Goal: Task Accomplishment & Management: Complete application form

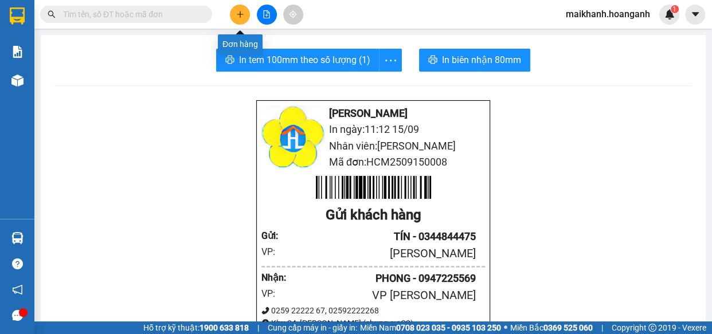
click at [237, 15] on icon "plus" at bounding box center [240, 14] width 8 height 8
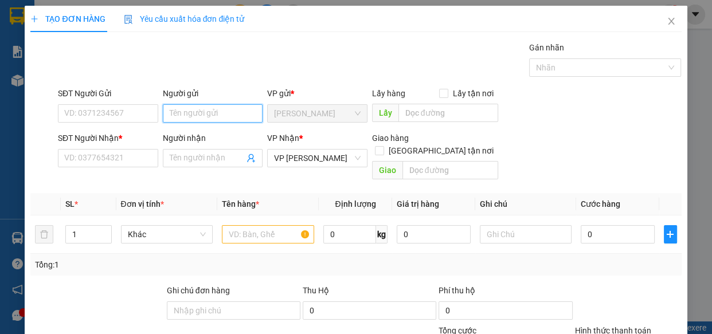
click at [232, 115] on input "Người gửi" at bounding box center [213, 113] width 100 height 18
type input "VƯƠNG"
click at [115, 113] on input "SĐT Người Gửi" at bounding box center [108, 113] width 100 height 18
click at [135, 112] on input "SĐT Người Gửi" at bounding box center [108, 113] width 100 height 18
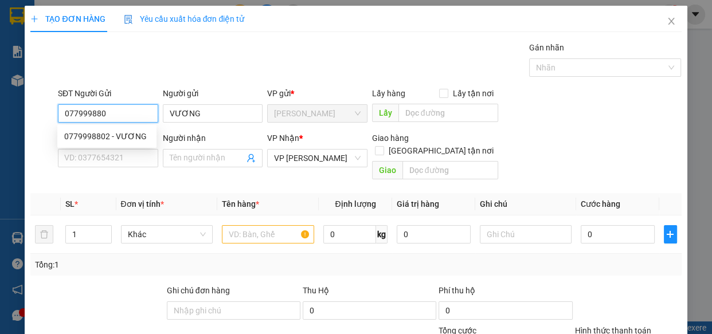
type input "0779998802"
click at [99, 136] on div "0779998802 - VƯƠNG" at bounding box center [106, 136] width 85 height 13
type input "30.000"
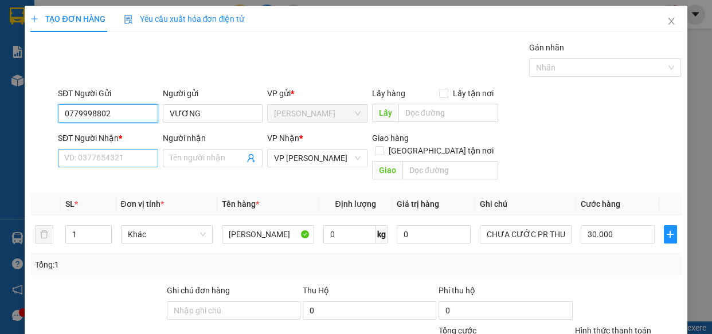
type input "0779998802"
click at [116, 155] on input "SĐT Người Nhận *" at bounding box center [108, 158] width 100 height 18
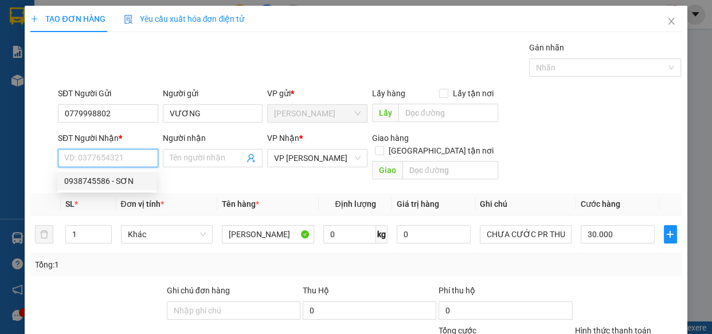
click at [116, 160] on input "SĐT Người Nhận *" at bounding box center [108, 158] width 100 height 18
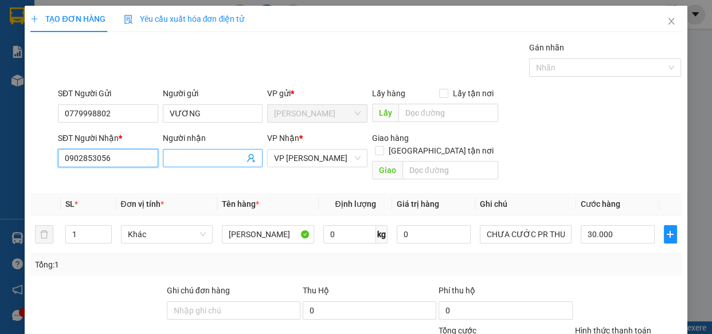
type input "0902853056"
click at [206, 160] on input "Người nhận" at bounding box center [207, 158] width 75 height 13
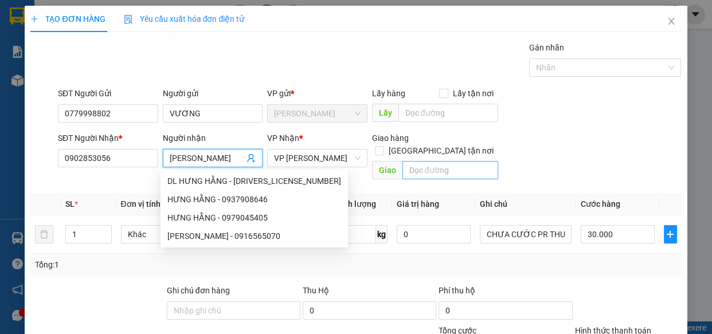
type input "[PERSON_NAME]"
click at [436, 161] on input "text" at bounding box center [450, 170] width 96 height 18
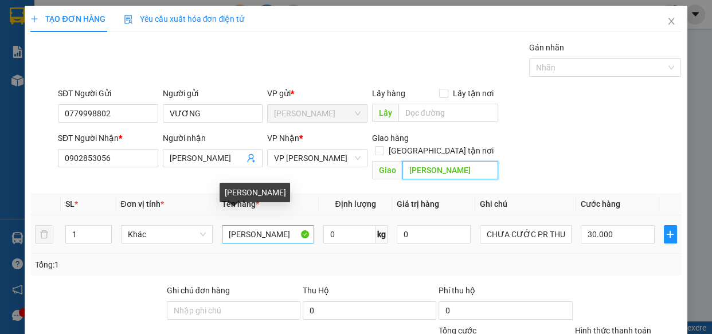
type input "[PERSON_NAME]"
click at [293, 225] on input "[PERSON_NAME]" at bounding box center [268, 234] width 92 height 18
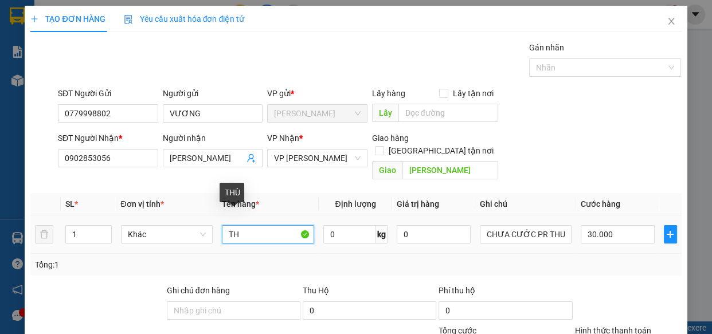
type input "T"
type input "KIỆN [PERSON_NAME]"
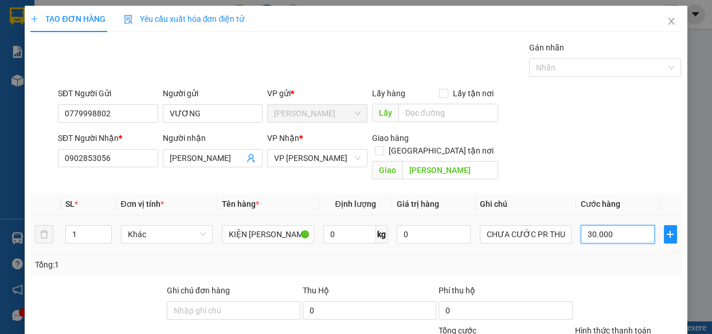
click at [627, 225] on input "30.000" at bounding box center [617, 234] width 74 height 18
type input "6"
type input "60"
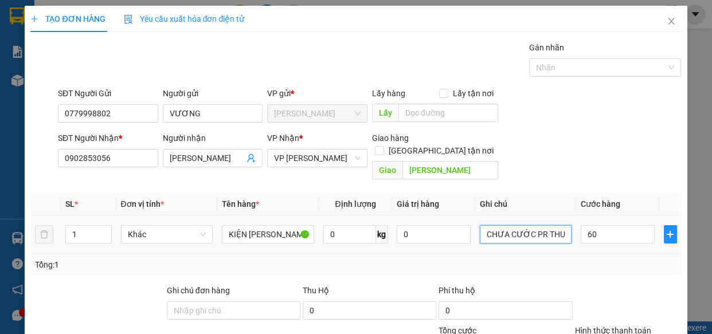
type input "60.000"
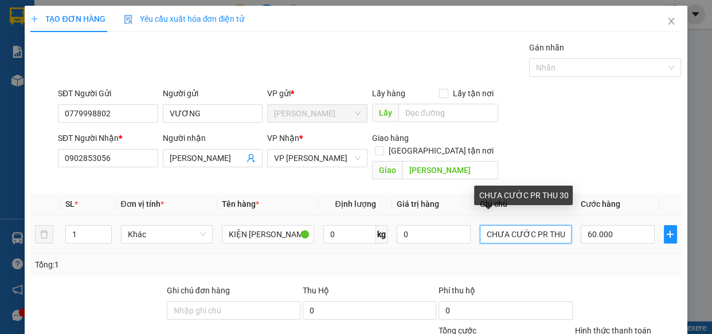
click at [557, 226] on input "CHƯA CƯỚC PR THU 30" at bounding box center [526, 234] width 92 height 18
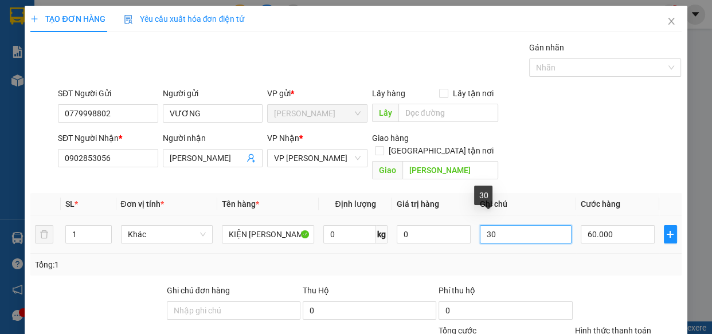
click at [557, 226] on input "30" at bounding box center [526, 234] width 92 height 18
type input "3"
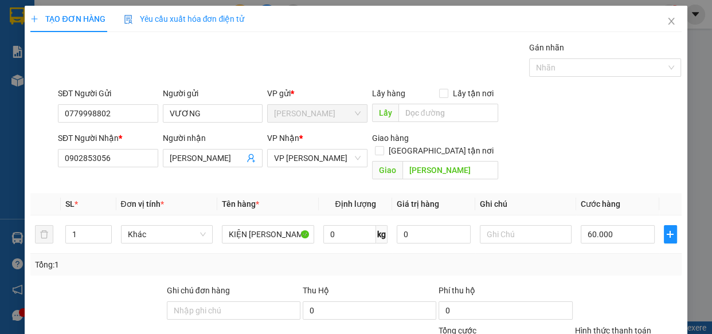
scroll to position [125, 0]
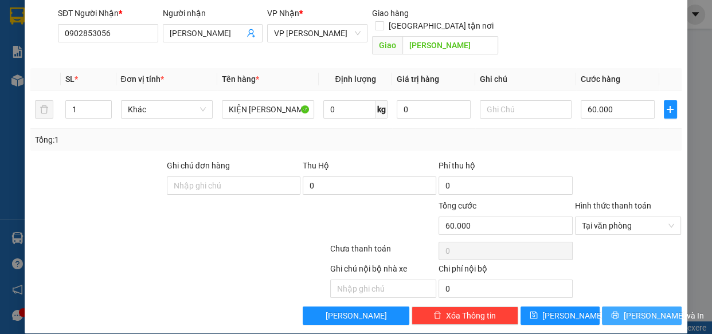
click at [639, 309] on span "[PERSON_NAME] và In" at bounding box center [663, 315] width 80 height 13
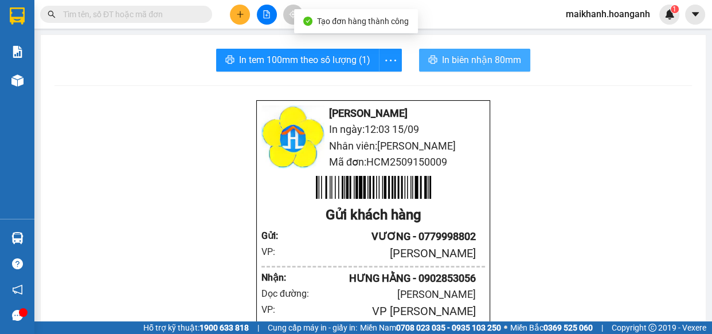
click at [482, 58] on span "In biên nhận 80mm" at bounding box center [481, 60] width 79 height 14
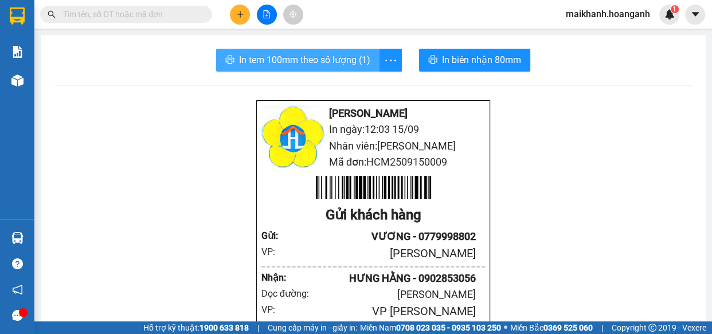
click at [325, 60] on span "In tem 100mm theo số lượng (1)" at bounding box center [304, 60] width 131 height 14
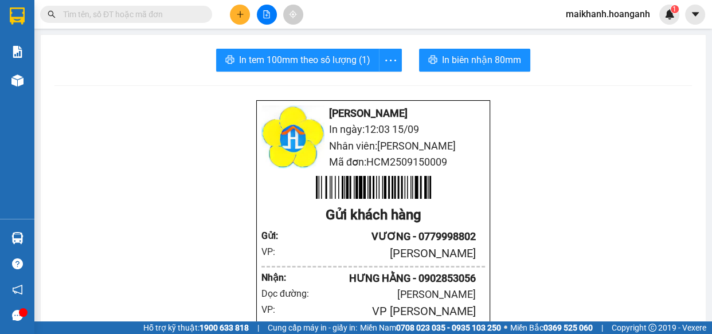
click at [148, 10] on input "text" at bounding box center [130, 14] width 135 height 13
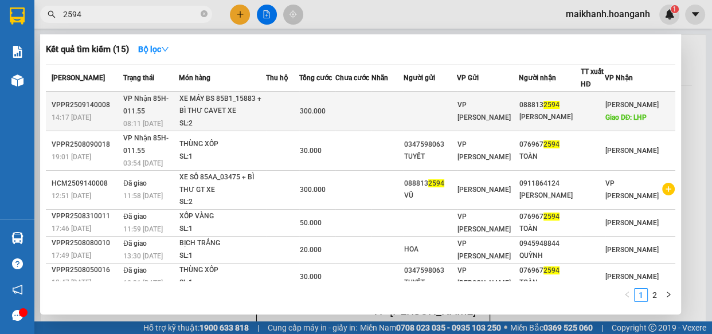
type input "2594"
click at [207, 103] on div "XE MÁY BS 85B1_15883 + BÌ THƯ CAVET XE" at bounding box center [222, 105] width 86 height 25
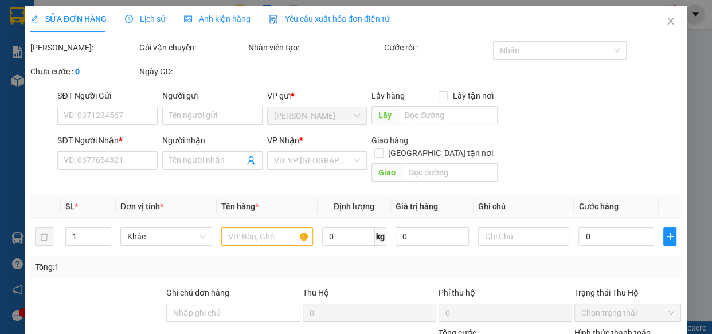
type input "0888132594"
type input "[PERSON_NAME]"
type input "LHP"
type input "300.000"
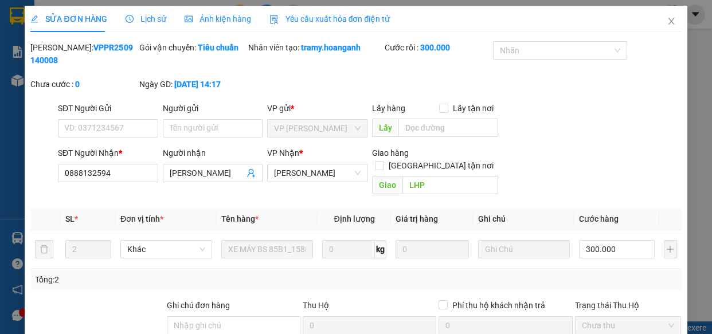
scroll to position [140, 0]
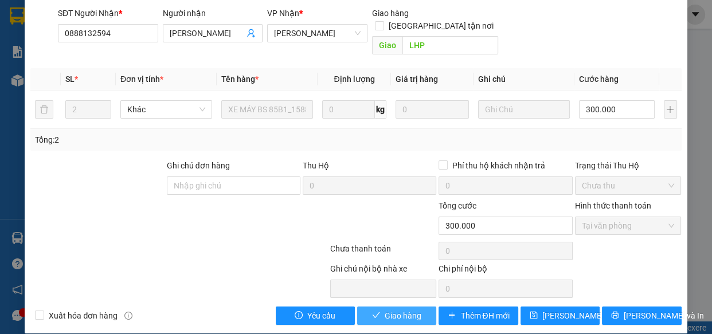
click at [395, 309] on span "Giao hàng" at bounding box center [402, 315] width 37 height 13
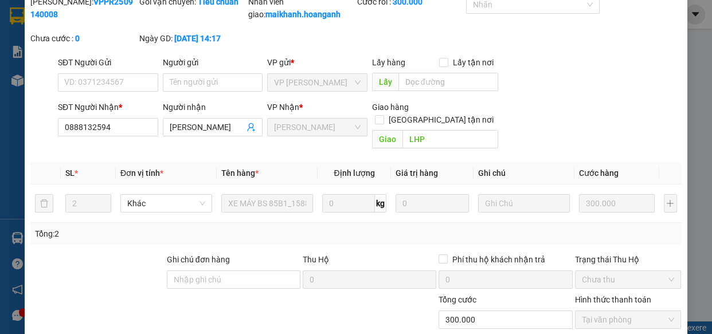
scroll to position [0, 0]
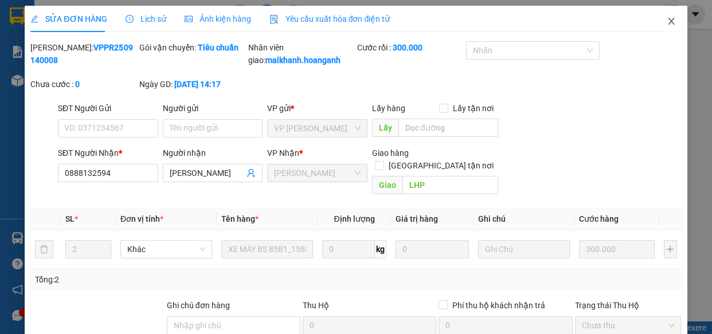
click at [668, 21] on icon "close" at bounding box center [671, 21] width 6 height 7
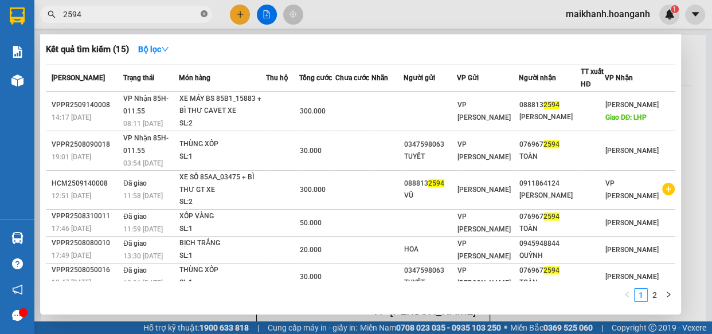
click at [206, 14] on icon "close-circle" at bounding box center [204, 13] width 7 height 7
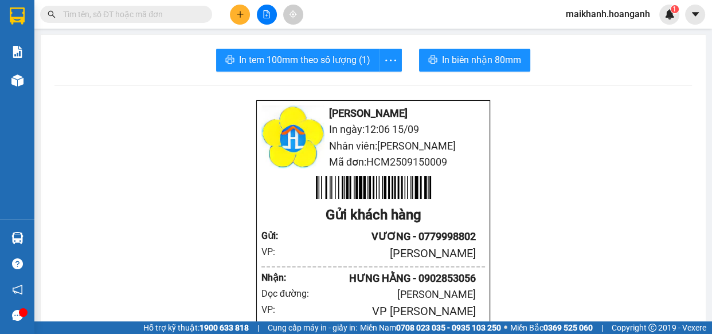
click at [194, 13] on input "text" at bounding box center [130, 14] width 135 height 13
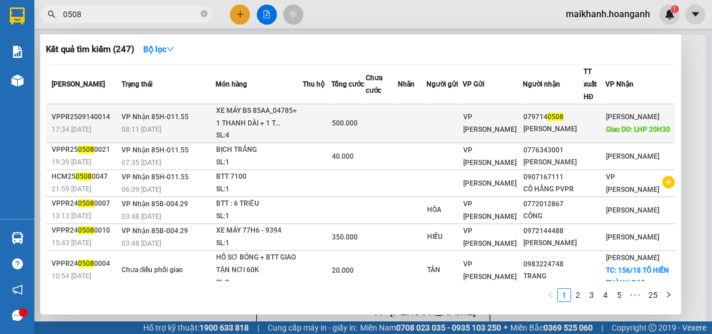
type input "0508"
click at [242, 105] on div "XE MÁY BS 85AA_04785+ 1 THANH DÀI + 1 T..." at bounding box center [259, 117] width 86 height 25
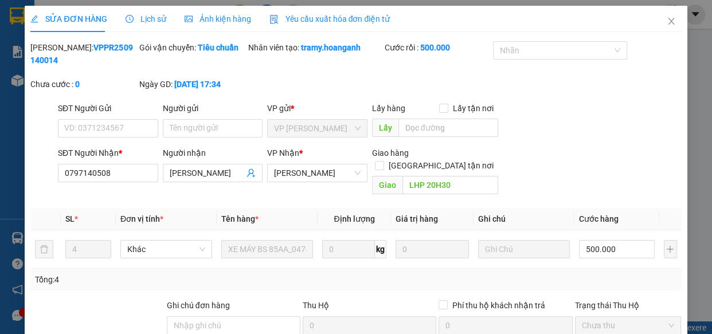
scroll to position [140, 0]
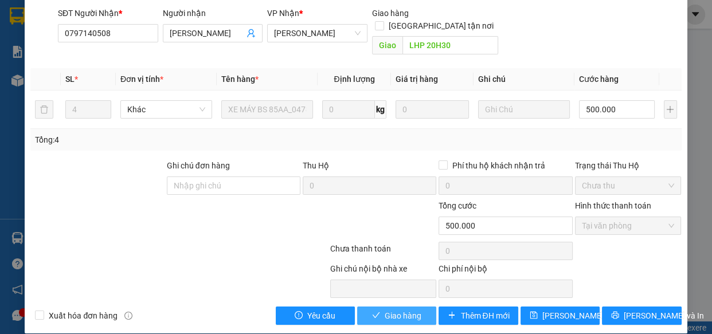
click at [372, 311] on icon "check" at bounding box center [376, 315] width 8 height 8
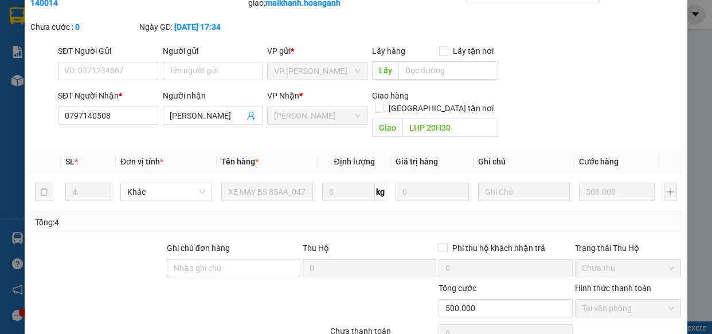
scroll to position [0, 0]
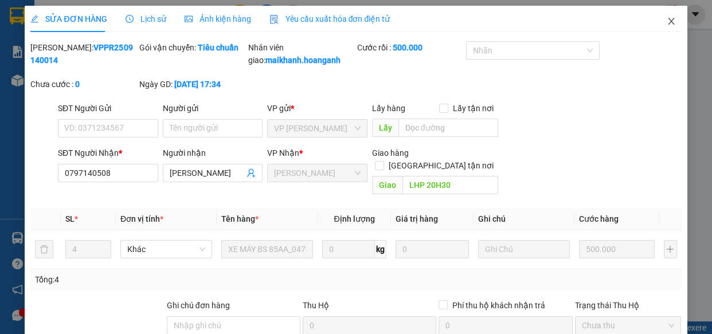
click at [668, 21] on icon "close" at bounding box center [671, 21] width 6 height 7
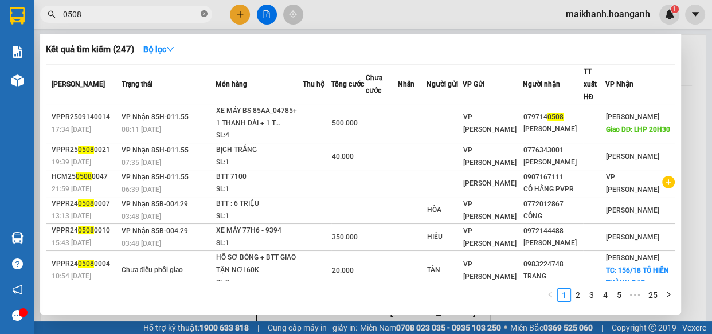
click at [203, 15] on icon "close-circle" at bounding box center [204, 13] width 7 height 7
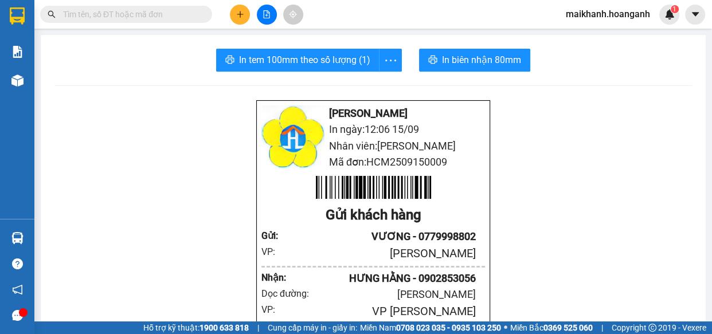
click at [187, 15] on input "text" at bounding box center [130, 14] width 135 height 13
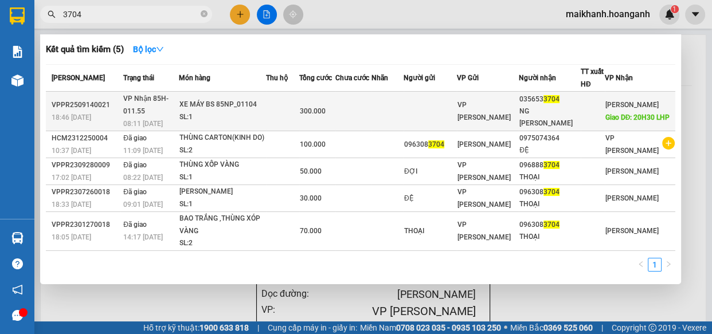
type input "3704"
click at [205, 108] on div "XE MÁY BS 85NP_01104" at bounding box center [222, 105] width 86 height 13
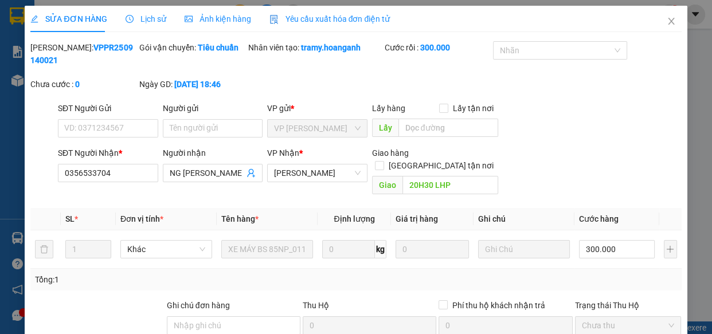
scroll to position [140, 0]
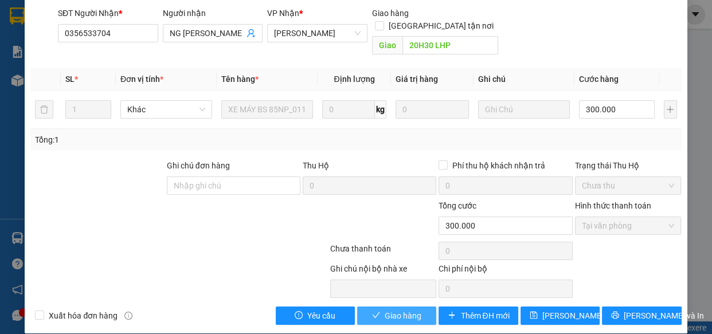
click at [409, 309] on span "Giao hàng" at bounding box center [402, 315] width 37 height 13
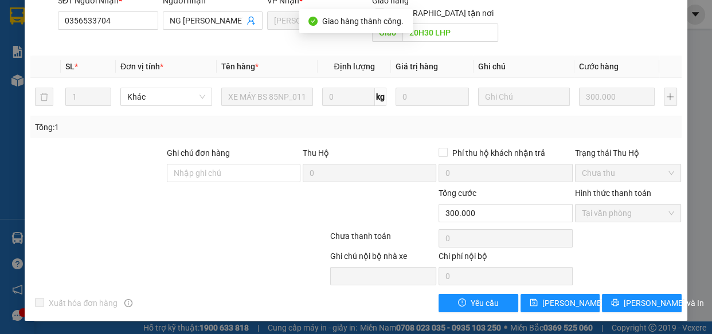
scroll to position [0, 0]
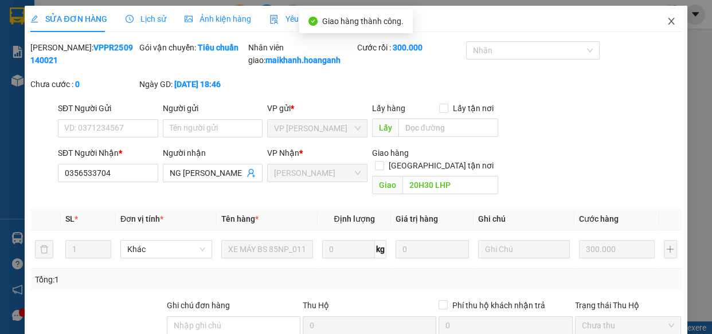
click at [668, 21] on icon "close" at bounding box center [671, 21] width 6 height 7
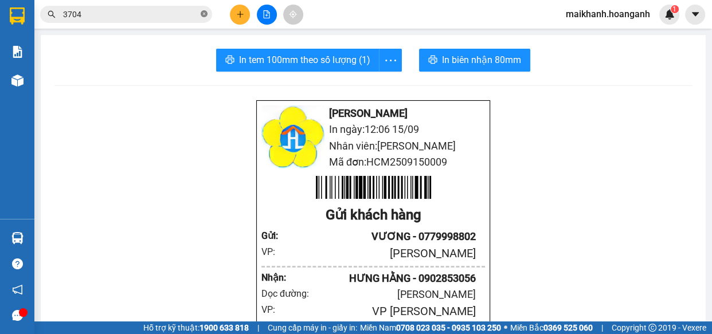
click at [203, 12] on icon "close-circle" at bounding box center [204, 13] width 7 height 7
click at [189, 10] on input "text" at bounding box center [130, 14] width 135 height 13
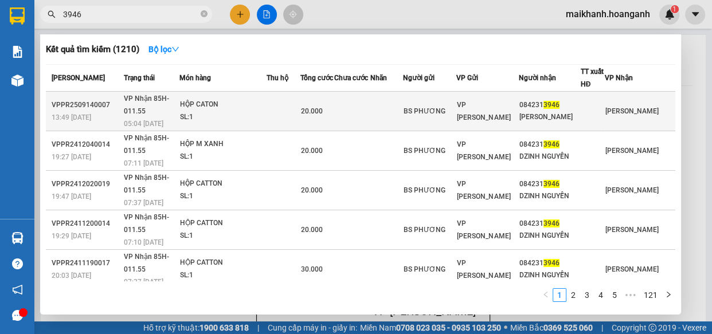
type input "3946"
click at [206, 106] on div "HỘP CATON" at bounding box center [223, 105] width 86 height 13
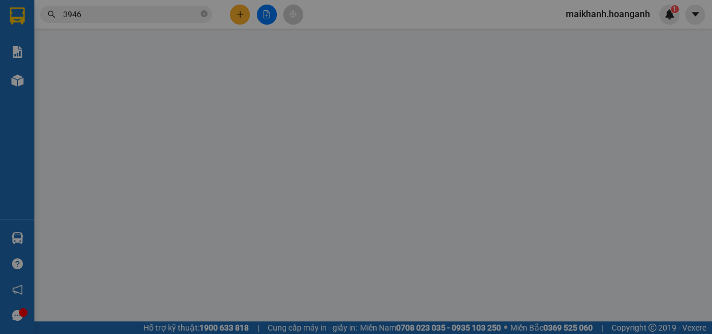
type input "BS PHƯƠNG"
type input "0842313946"
type input "[PERSON_NAME]"
type input "20.000"
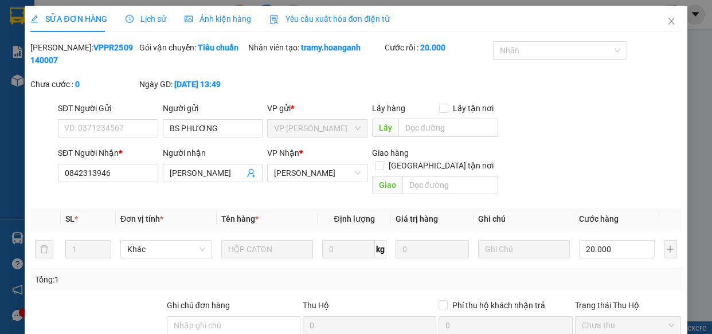
scroll to position [140, 0]
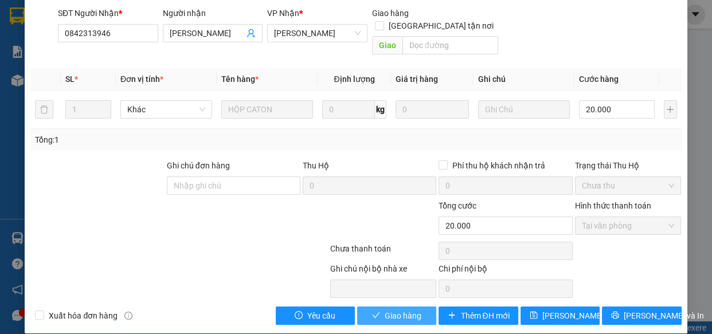
click at [413, 309] on span "Giao hàng" at bounding box center [402, 315] width 37 height 13
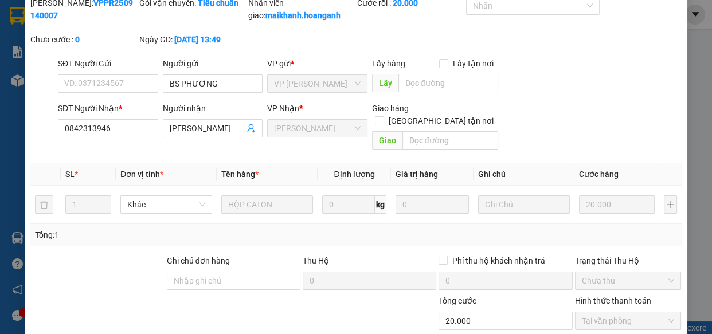
scroll to position [0, 0]
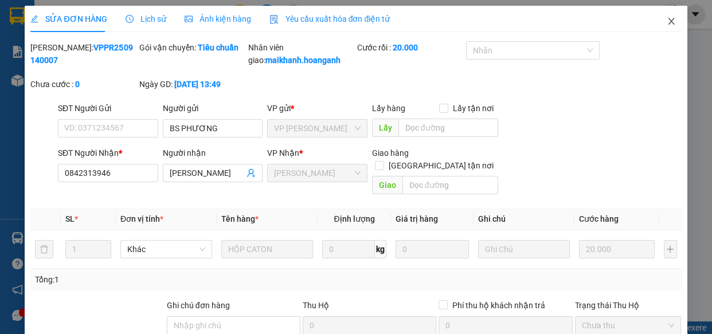
click at [668, 22] on icon "close" at bounding box center [671, 21] width 6 height 7
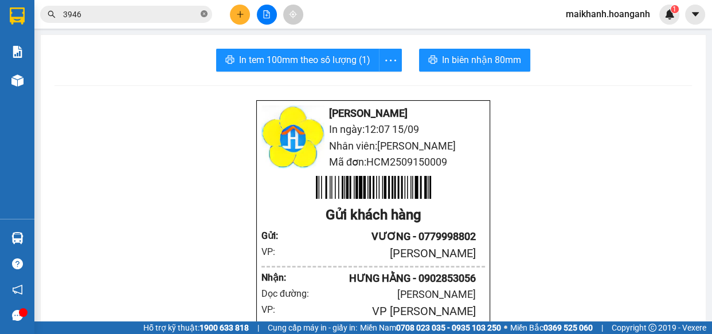
click at [203, 13] on icon "close-circle" at bounding box center [204, 13] width 7 height 7
click at [109, 13] on input "text" at bounding box center [130, 14] width 135 height 13
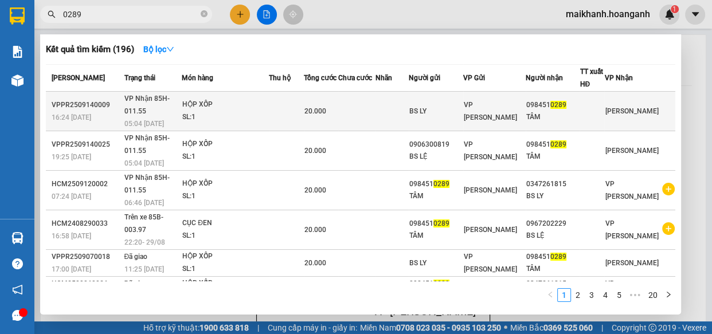
type input "0289"
click at [206, 105] on div "HỘP XỐP" at bounding box center [225, 105] width 86 height 13
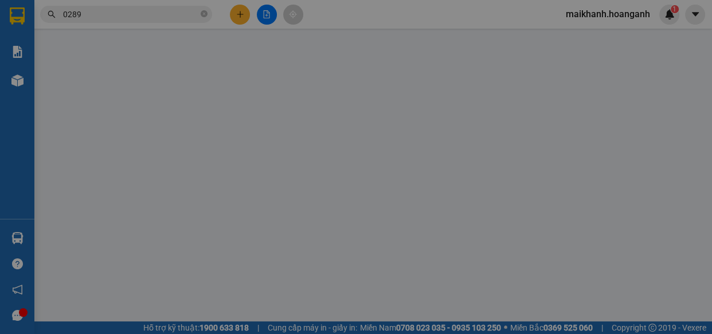
type input "BS LY"
type input "0984510289"
type input "TÂM"
type input "20.000"
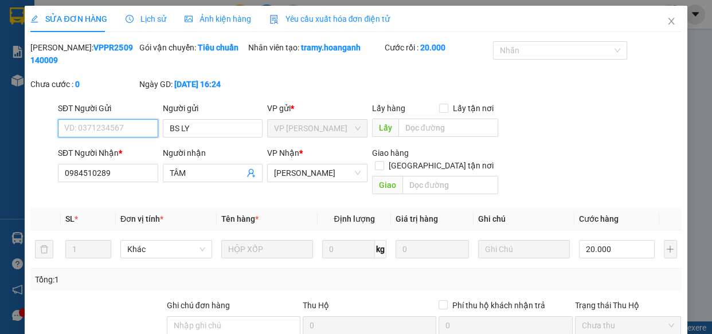
scroll to position [140, 0]
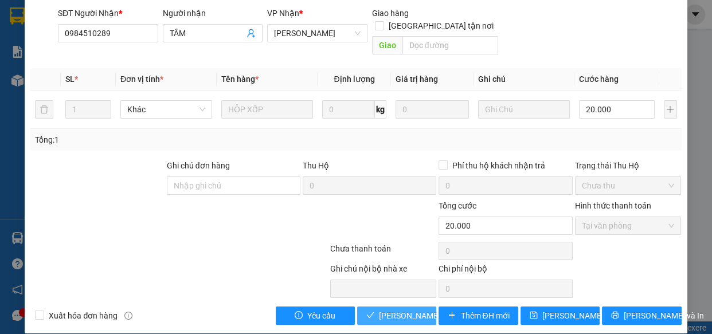
click at [404, 309] on span "[PERSON_NAME] và Giao hàng" at bounding box center [434, 315] width 110 height 13
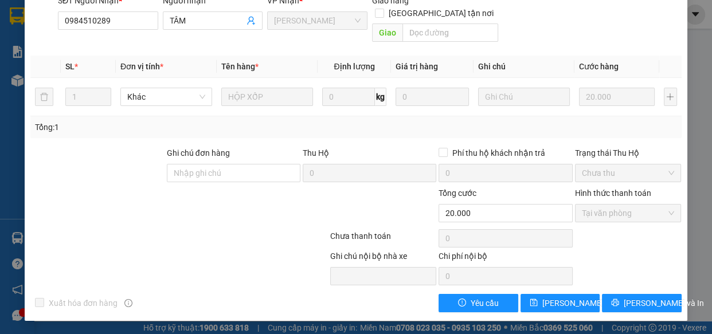
scroll to position [0, 0]
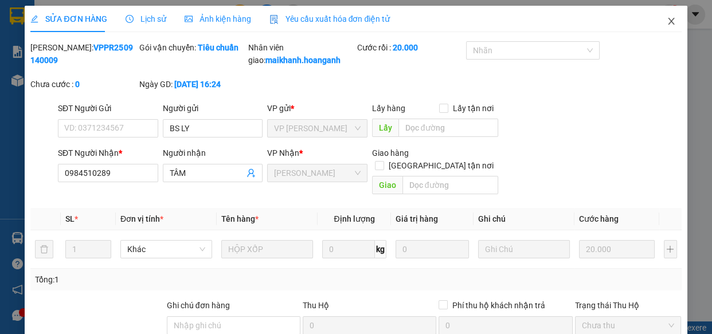
drag, startPoint x: 661, startPoint y: 19, endPoint x: 318, endPoint y: 23, distance: 343.3
click at [666, 19] on icon "close" at bounding box center [670, 21] width 9 height 9
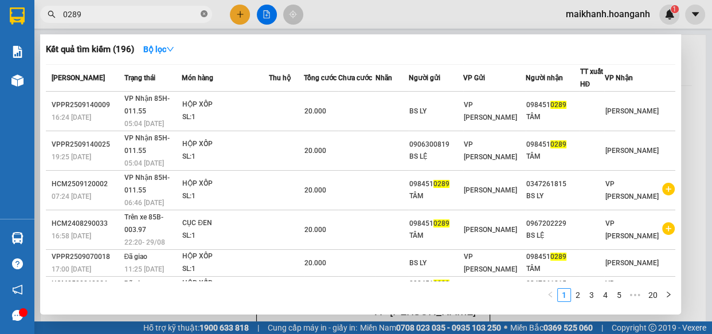
click at [205, 11] on icon "close-circle" at bounding box center [204, 13] width 7 height 7
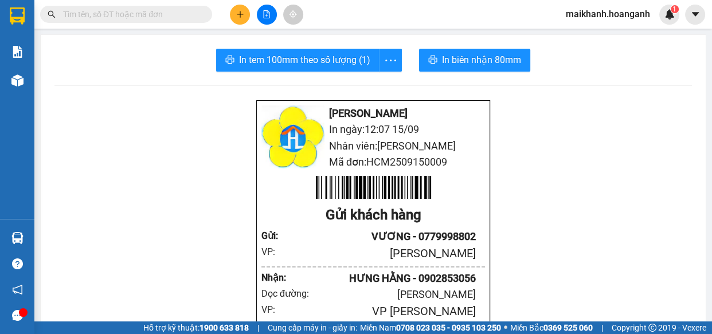
click at [186, 16] on input "text" at bounding box center [130, 14] width 135 height 13
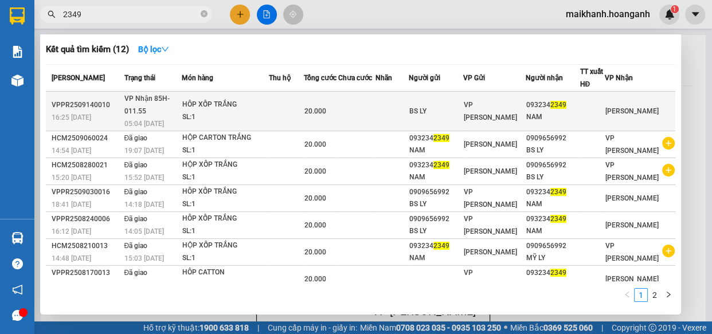
type input "2349"
click at [235, 103] on div "HÔP XỐP TRẮNG" at bounding box center [225, 105] width 86 height 13
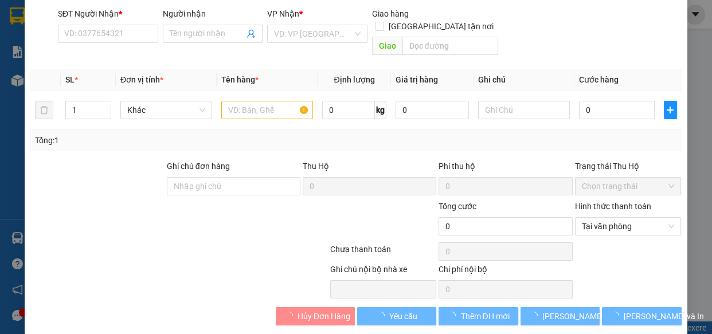
type input "BS LY"
type input "0932342349"
type input "NAM"
type input "20.000"
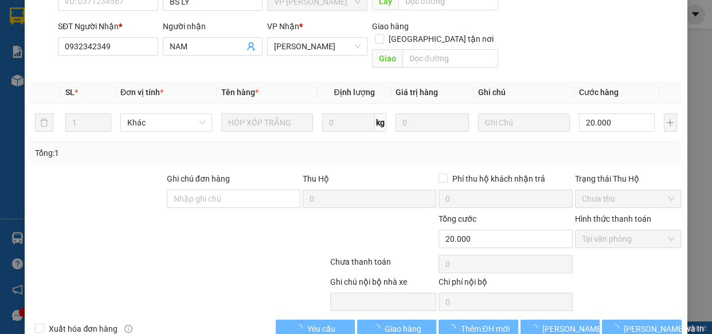
scroll to position [139, 0]
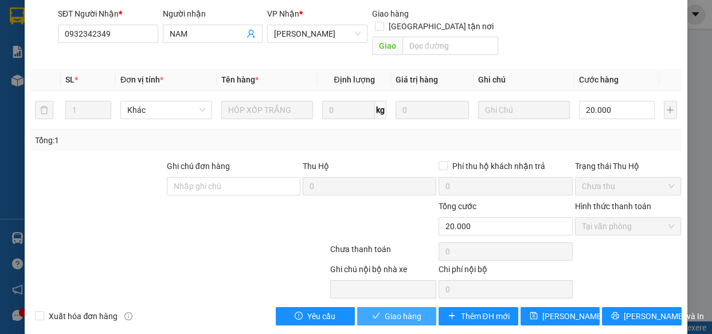
click at [407, 310] on span "Giao hàng" at bounding box center [402, 316] width 37 height 13
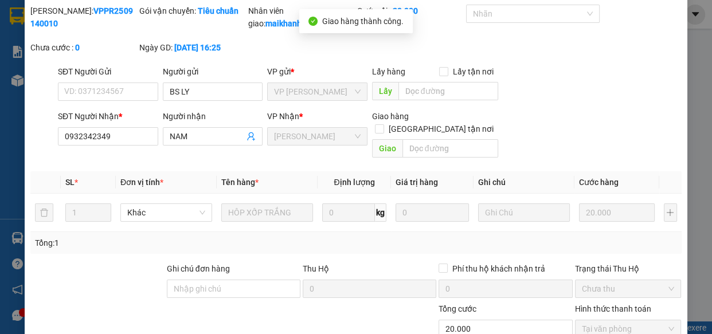
scroll to position [0, 0]
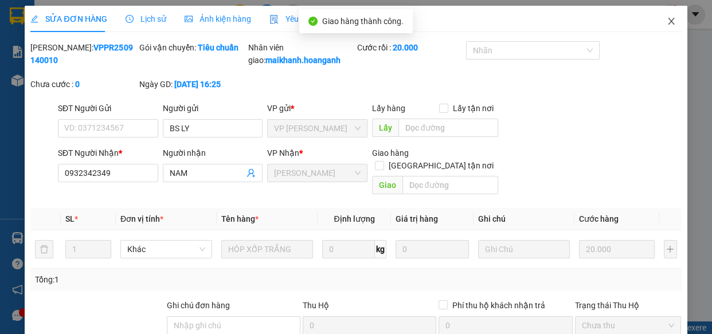
click at [666, 23] on icon "close" at bounding box center [670, 21] width 9 height 9
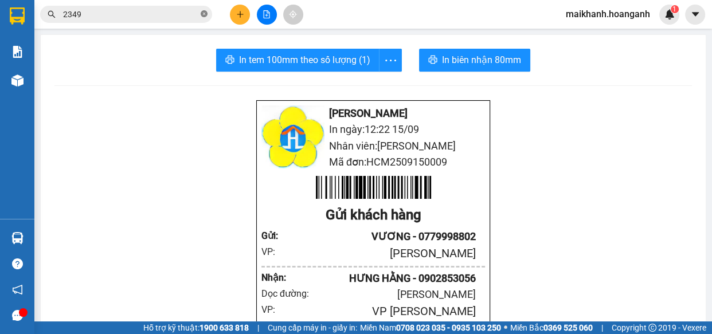
click at [205, 13] on icon "close-circle" at bounding box center [204, 13] width 7 height 7
click at [180, 14] on input "text" at bounding box center [130, 14] width 135 height 13
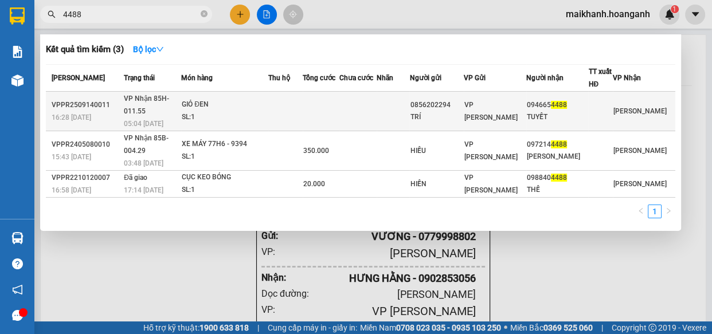
type input "4488"
click at [200, 100] on div "GIỎ ĐEN" at bounding box center [225, 105] width 86 height 13
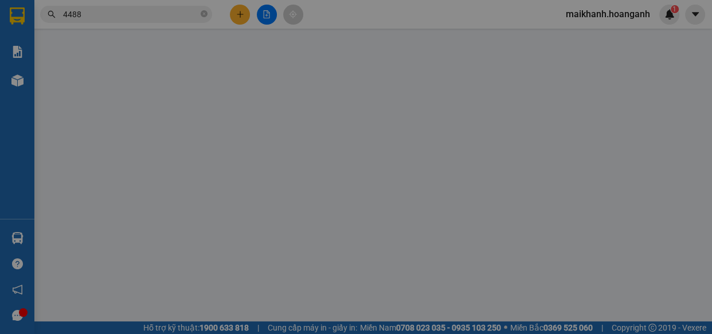
type input "0856202294"
type input "TRÍ"
type input "0946654488"
type input "TUYẾT"
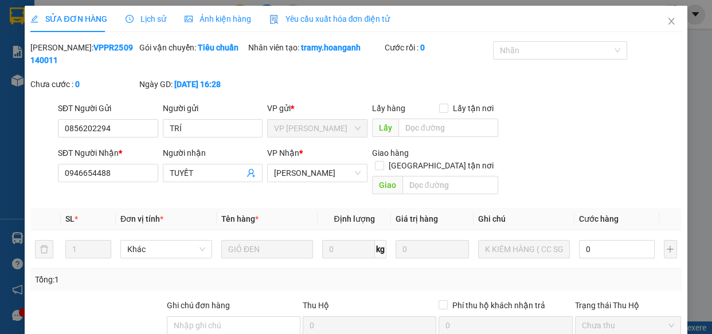
scroll to position [140, 0]
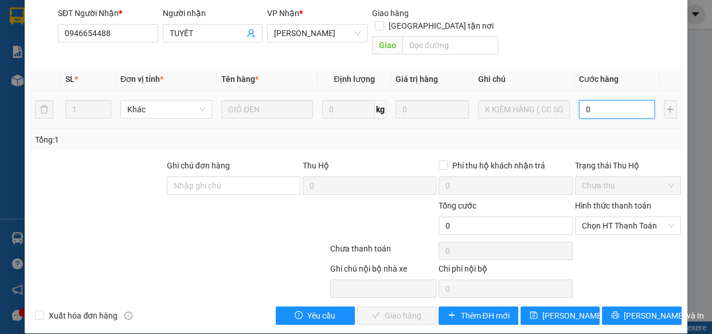
click at [628, 100] on input "0" at bounding box center [617, 109] width 76 height 18
type input "6"
type input "60"
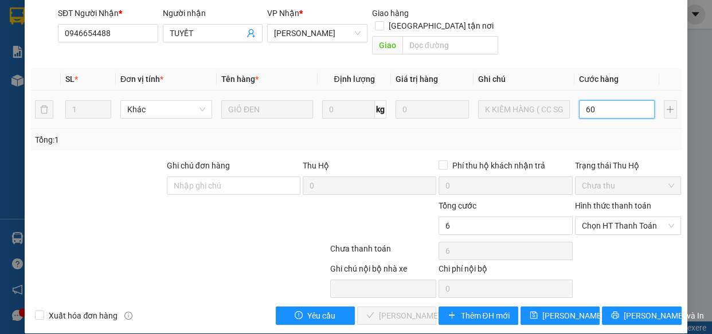
type input "60"
click at [650, 217] on span "Chọn HT Thanh Toán" at bounding box center [628, 225] width 93 height 17
type input "60"
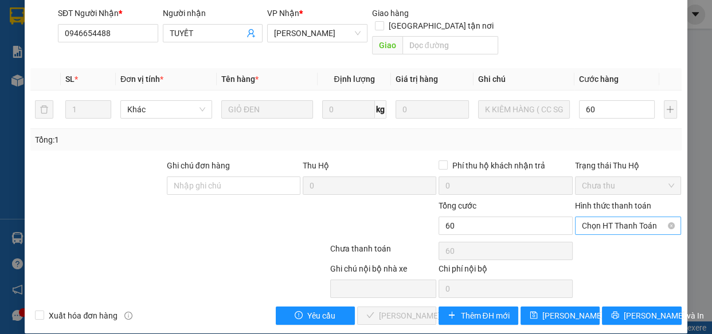
type input "60.000"
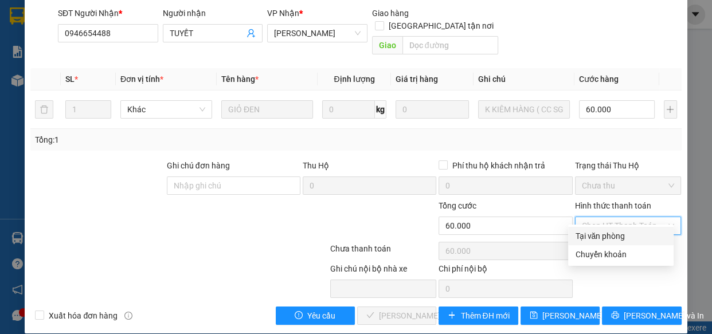
click at [620, 234] on div "Tại văn phòng" at bounding box center [621, 236] width 92 height 13
type input "0"
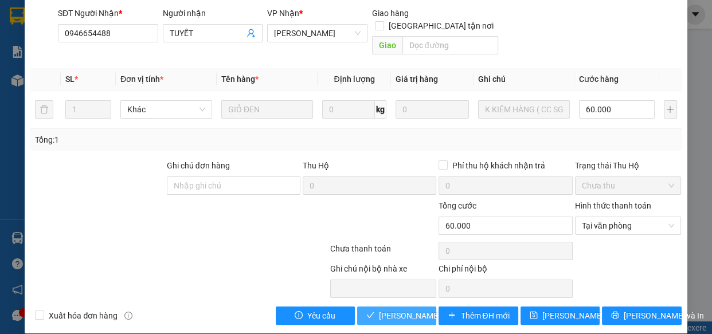
click at [424, 309] on span "[PERSON_NAME] và Giao hàng" at bounding box center [434, 315] width 110 height 13
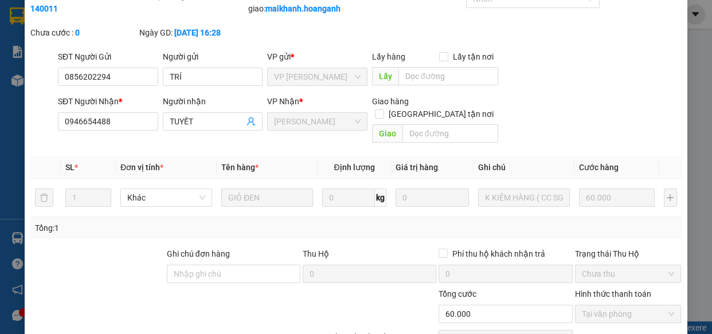
scroll to position [0, 0]
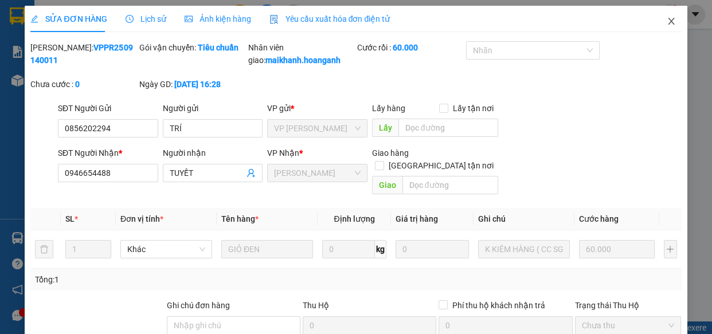
click at [668, 23] on icon "close" at bounding box center [671, 21] width 6 height 7
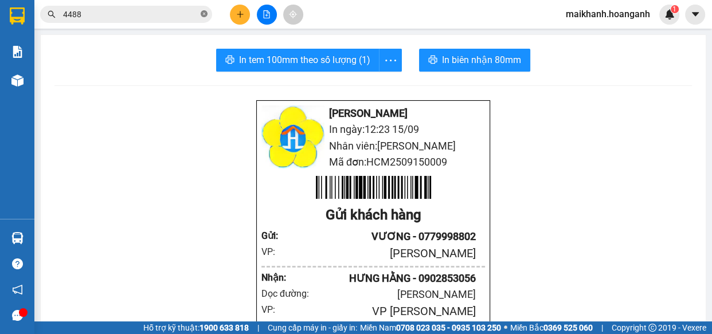
click at [203, 12] on icon "close-circle" at bounding box center [204, 13] width 7 height 7
click at [189, 15] on input "text" at bounding box center [130, 14] width 135 height 13
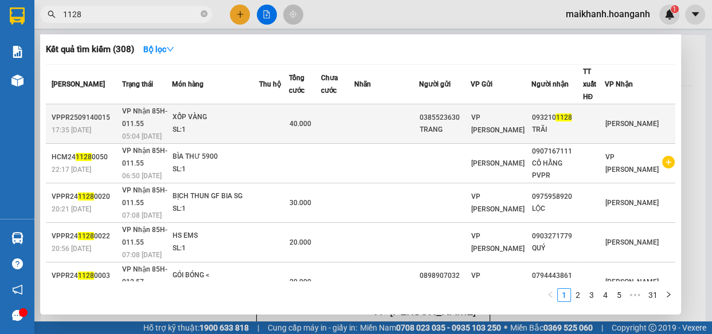
type input "1128"
click at [200, 111] on div "XỐP VÀNG" at bounding box center [215, 117] width 86 height 13
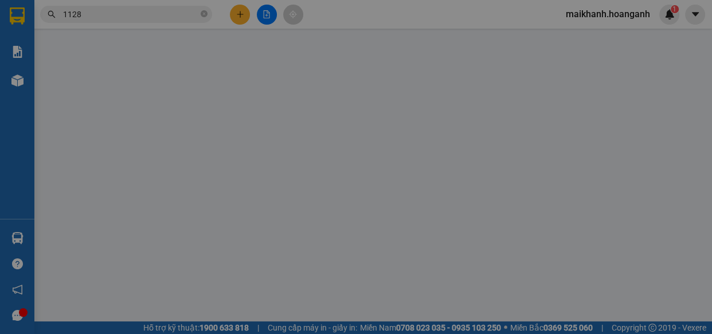
type input "0385523630"
type input "TRANG"
type input "0932101128"
type input "TRÃI"
type input "40.000"
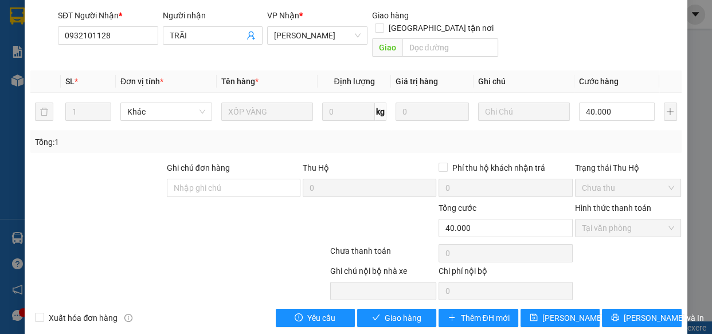
scroll to position [140, 0]
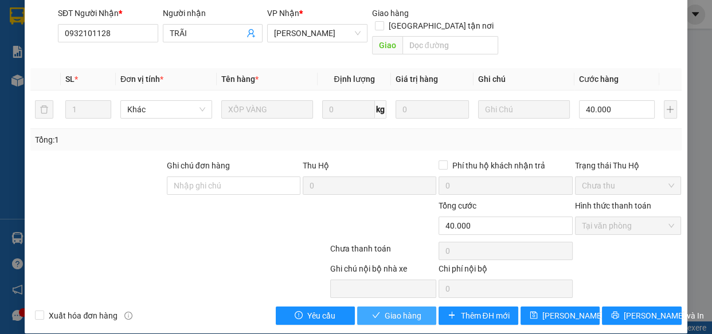
click at [416, 309] on span "Giao hàng" at bounding box center [402, 315] width 37 height 13
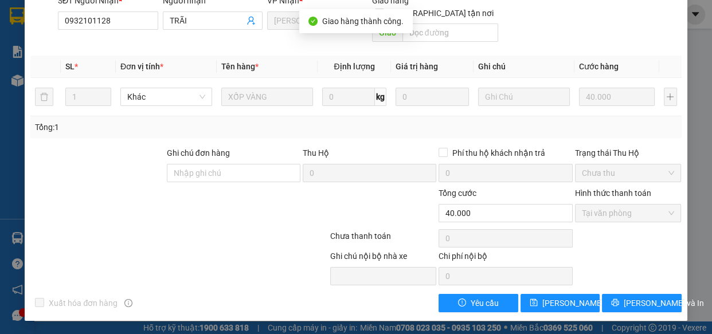
scroll to position [0, 0]
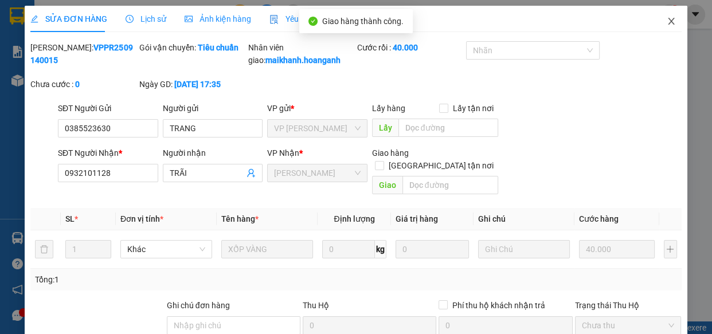
click at [668, 19] on icon "close" at bounding box center [671, 21] width 6 height 7
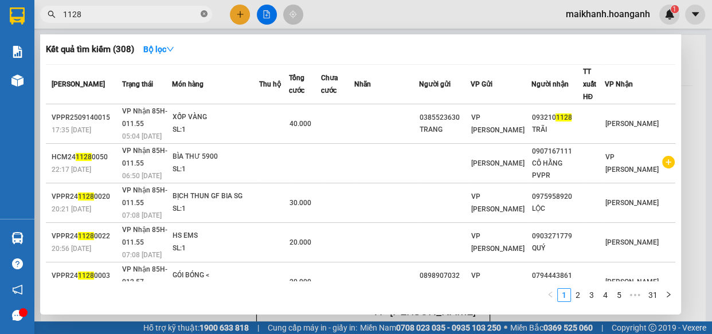
click at [203, 13] on icon "close-circle" at bounding box center [204, 13] width 7 height 7
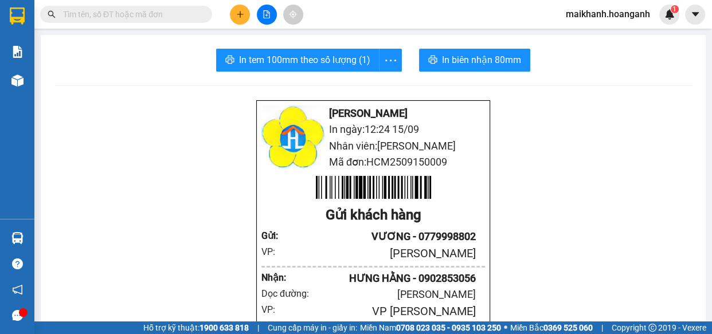
click at [184, 13] on input "text" at bounding box center [130, 14] width 135 height 13
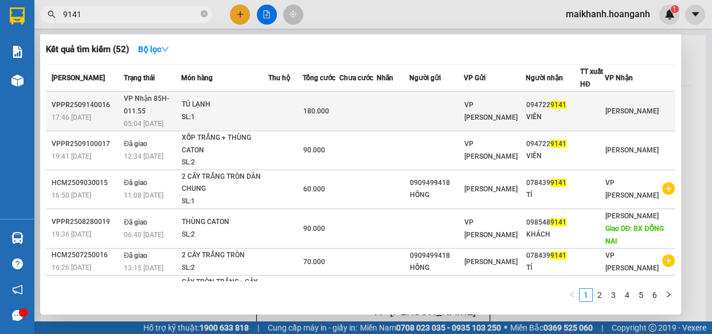
type input "9141"
click at [197, 103] on div "TỦ LẠNH" at bounding box center [225, 105] width 86 height 13
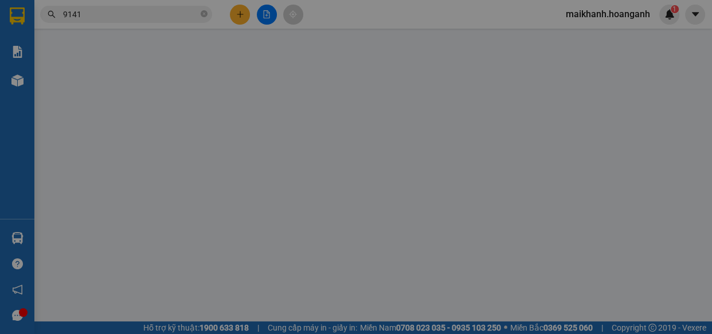
type input "0947229141"
type input "VIÊN"
type input "180.000"
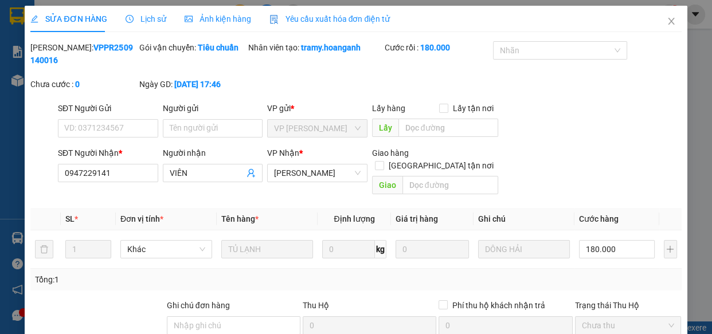
scroll to position [140, 0]
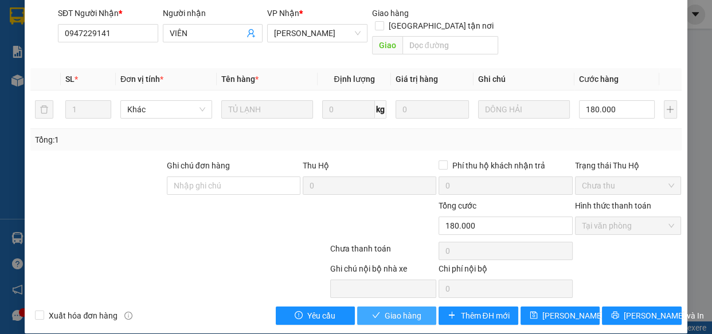
click at [422, 307] on button "Giao hàng" at bounding box center [396, 316] width 79 height 18
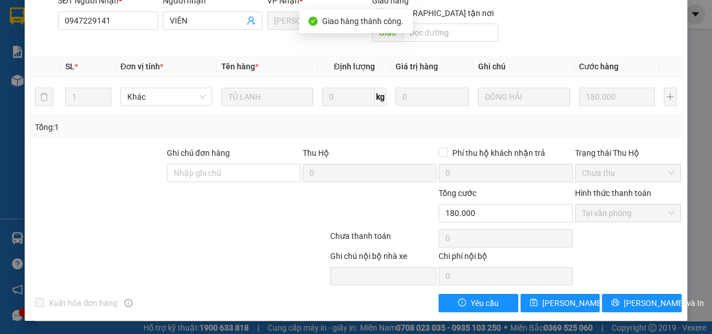
scroll to position [0, 0]
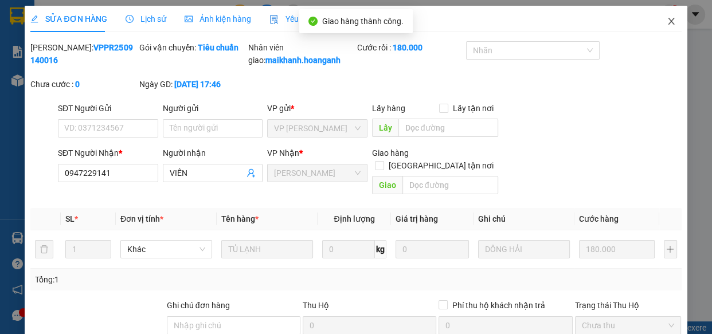
click at [666, 21] on icon "close" at bounding box center [670, 21] width 9 height 9
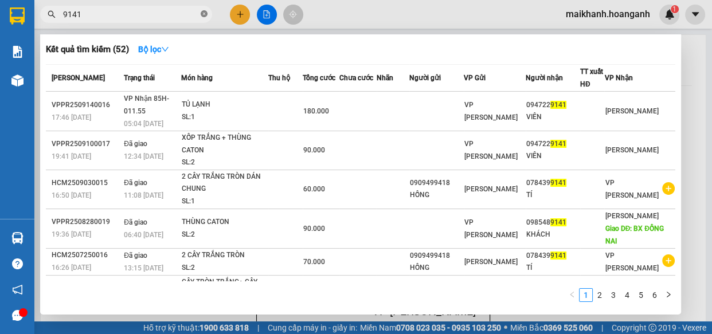
click at [206, 12] on icon "close-circle" at bounding box center [204, 13] width 7 height 7
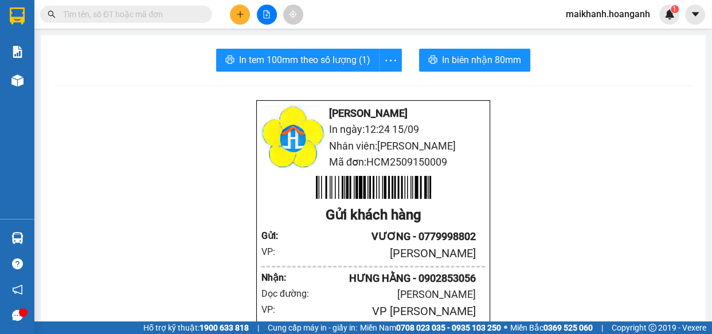
click at [194, 14] on input "text" at bounding box center [130, 14] width 135 height 13
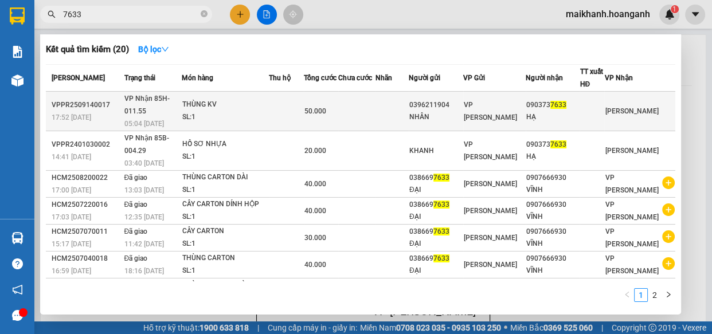
type input "7633"
click at [206, 104] on div "THÙNG KV" at bounding box center [225, 105] width 86 height 13
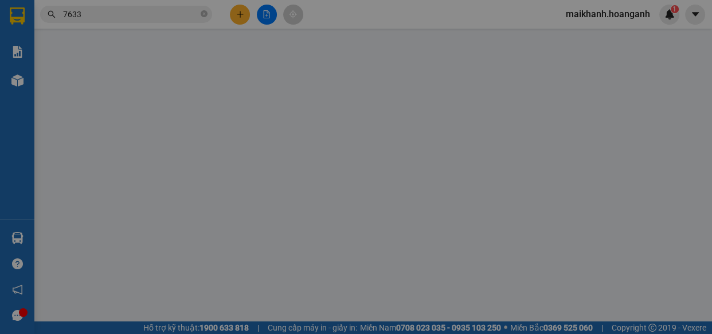
type input "0396211904"
type input "NHÂN"
type input "0903737633"
type input "HẠ"
type input "50.000"
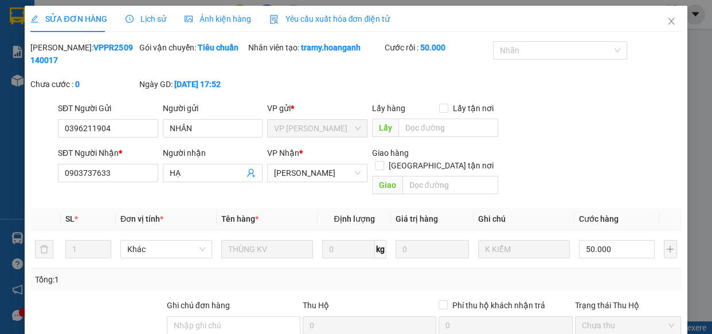
scroll to position [140, 0]
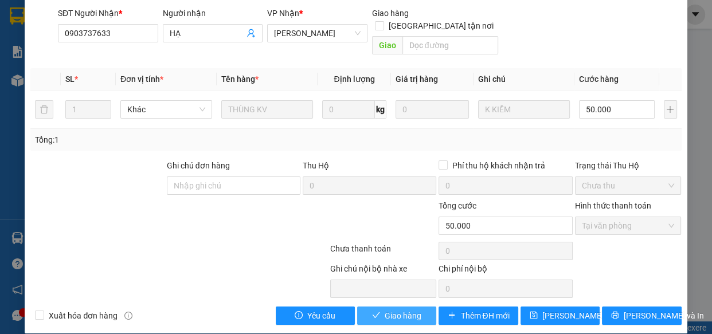
click at [409, 309] on span "Giao hàng" at bounding box center [402, 315] width 37 height 13
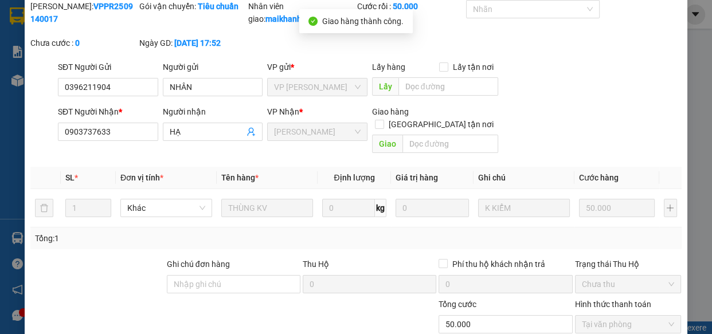
scroll to position [0, 0]
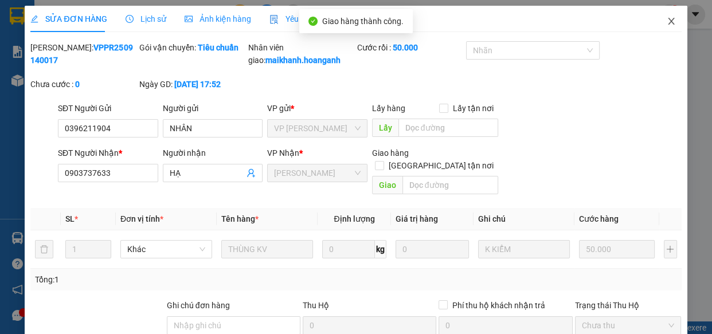
click at [668, 22] on icon "close" at bounding box center [671, 21] width 6 height 7
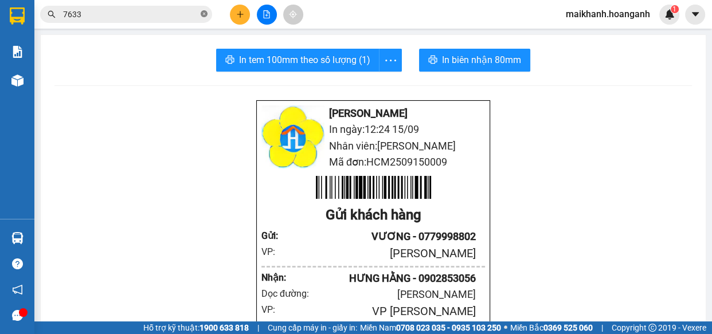
click at [206, 13] on icon "close-circle" at bounding box center [204, 13] width 7 height 7
click at [194, 14] on input "text" at bounding box center [130, 14] width 135 height 13
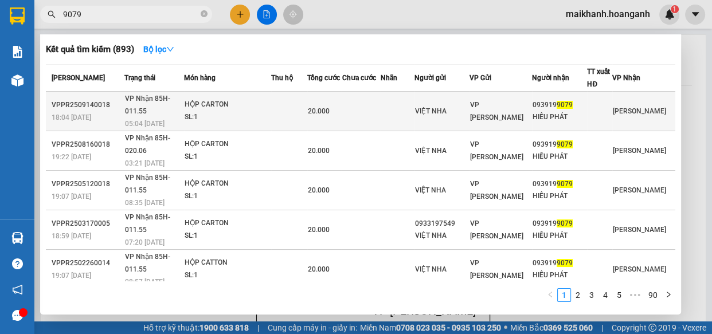
type input "9079"
click at [225, 99] on div "HỘP CARTON" at bounding box center [228, 105] width 86 height 13
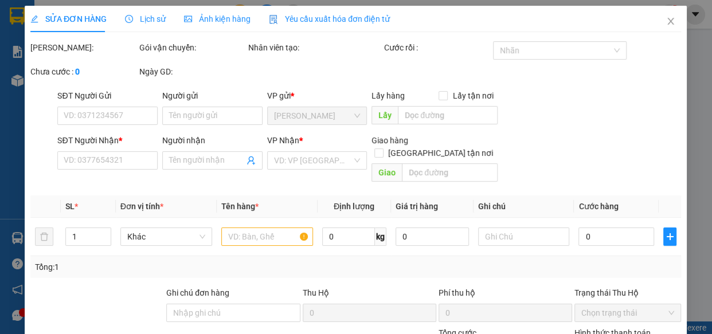
type input "VIỆT NHA"
type input "0939199079"
type input "HIẾU PHÁT"
type input "20.000"
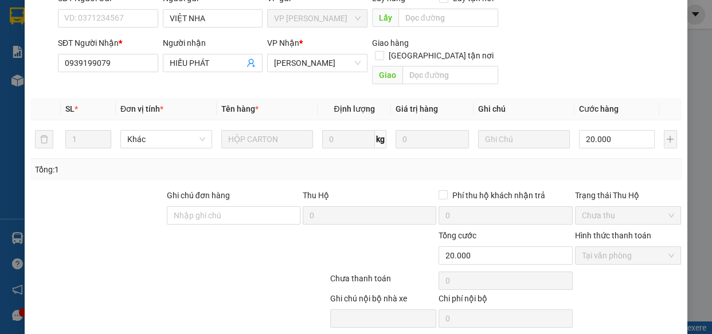
scroll to position [140, 0]
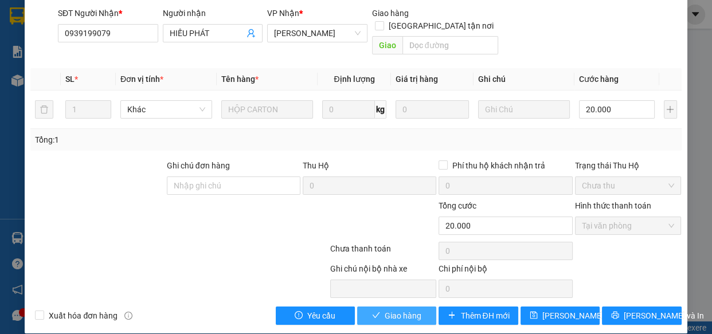
click at [413, 309] on span "Giao hàng" at bounding box center [402, 315] width 37 height 13
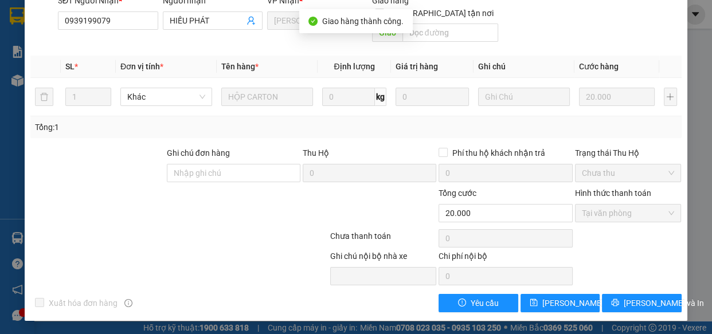
scroll to position [0, 0]
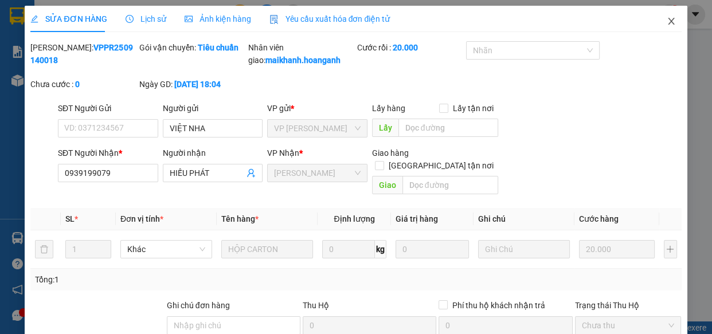
click at [666, 22] on icon "close" at bounding box center [670, 21] width 9 height 9
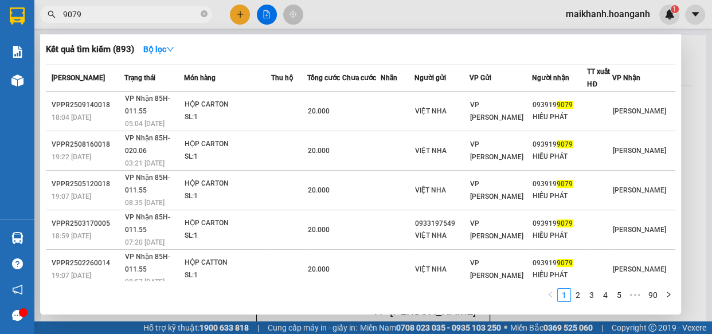
drag, startPoint x: 205, startPoint y: 14, endPoint x: 172, endPoint y: 15, distance: 32.7
click at [203, 13] on icon "close-circle" at bounding box center [204, 13] width 7 height 7
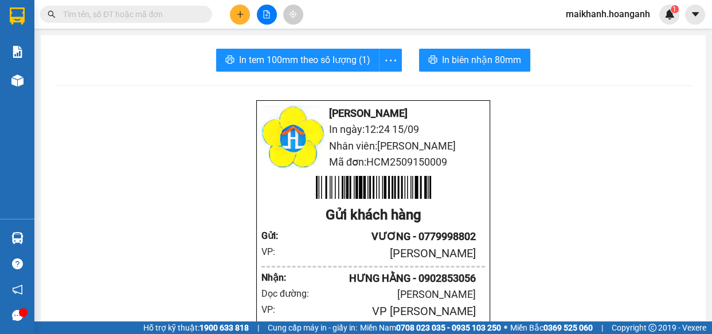
click at [172, 15] on input "text" at bounding box center [130, 14] width 135 height 13
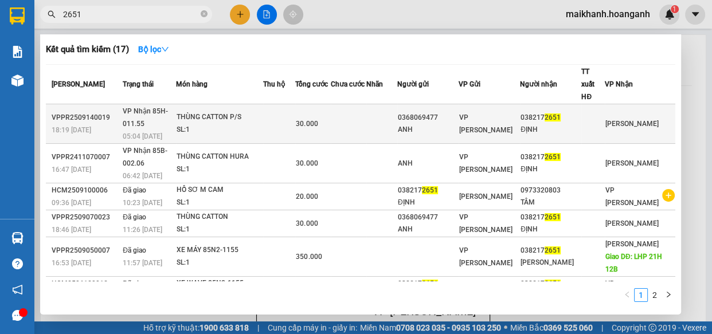
type input "2651"
click at [205, 111] on div "THÙNG CATTON P/S" at bounding box center [219, 117] width 86 height 13
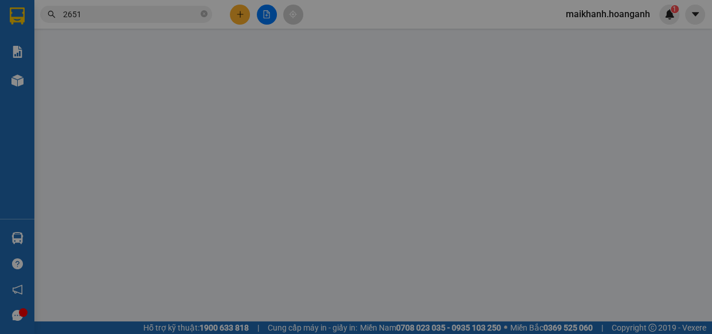
type input "0368069477"
type input "ANH"
type input "0382172651"
type input "ĐỊNH"
type input "30.000"
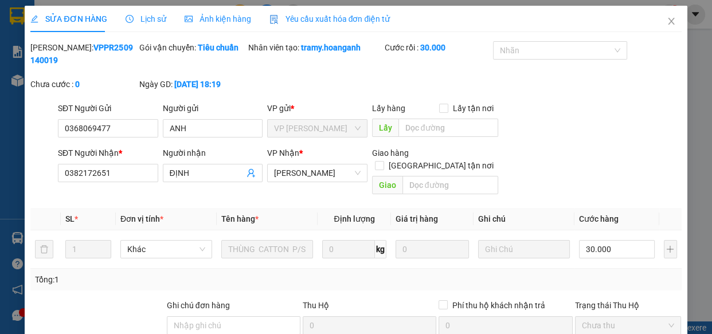
scroll to position [140, 0]
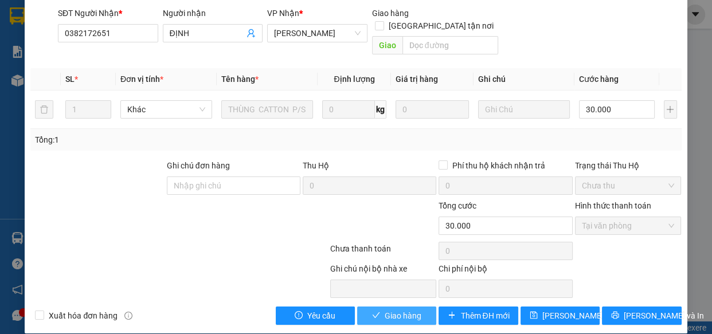
click at [419, 307] on button "Giao hàng" at bounding box center [396, 316] width 79 height 18
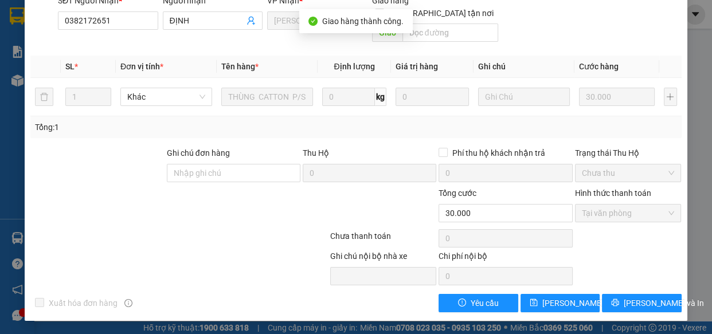
scroll to position [0, 0]
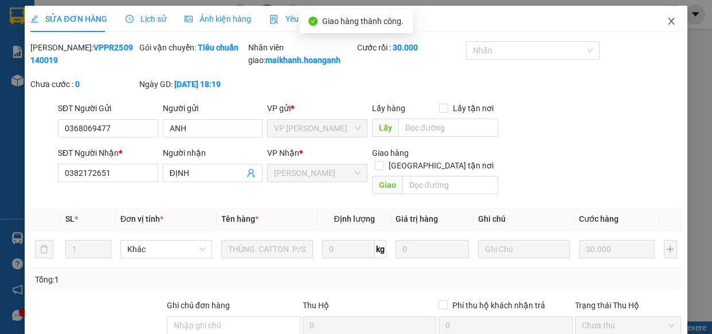
click at [666, 21] on icon "close" at bounding box center [670, 21] width 9 height 9
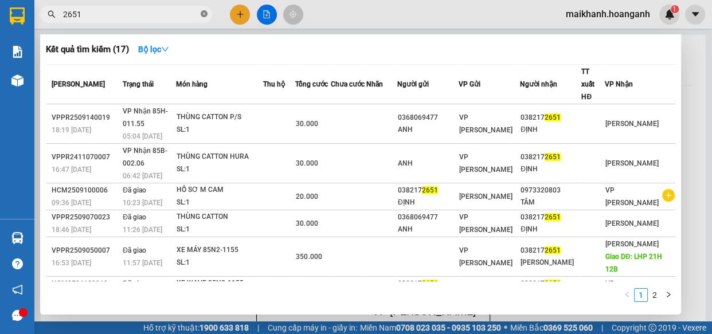
click at [205, 11] on icon "close-circle" at bounding box center [204, 13] width 7 height 7
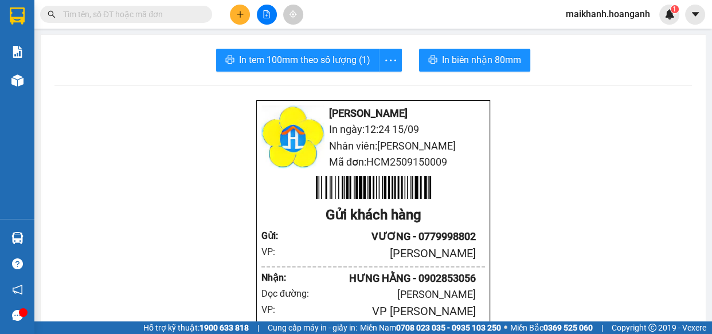
click at [195, 13] on input "text" at bounding box center [130, 14] width 135 height 13
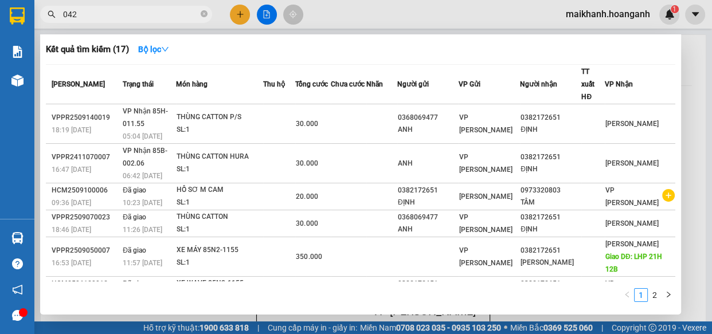
type input "0424"
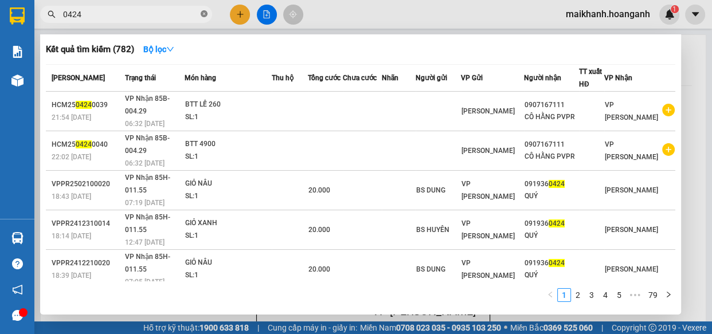
click at [203, 15] on icon "close-circle" at bounding box center [204, 13] width 7 height 7
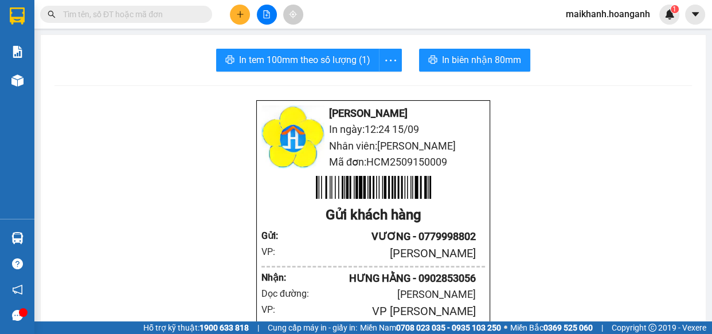
click at [189, 15] on input "text" at bounding box center [130, 14] width 135 height 13
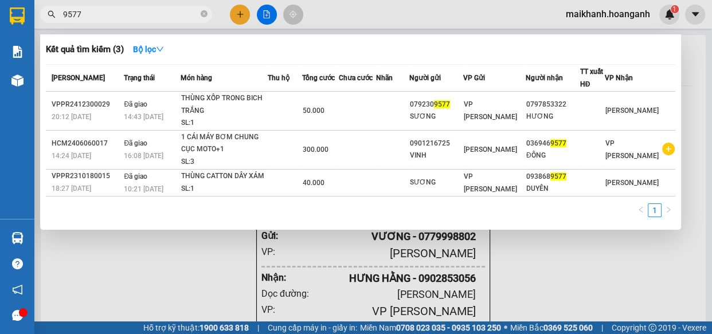
click at [67, 16] on input "9577" at bounding box center [130, 14] width 135 height 13
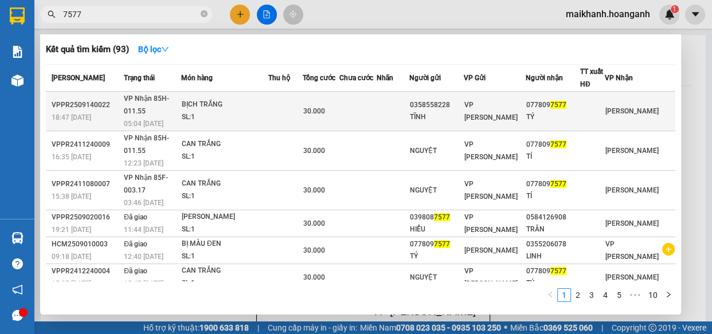
type input "7577"
click at [202, 101] on div "BỊCH TRẮNG" at bounding box center [225, 105] width 86 height 13
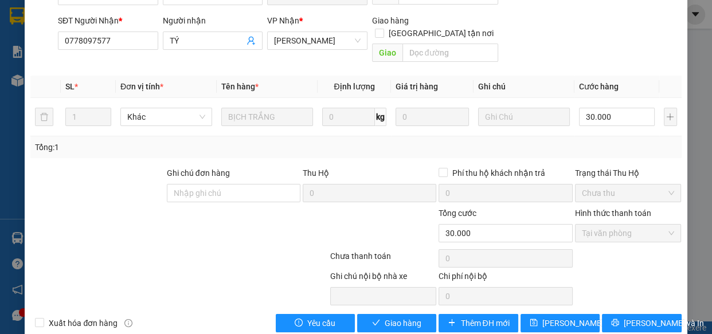
scroll to position [140, 0]
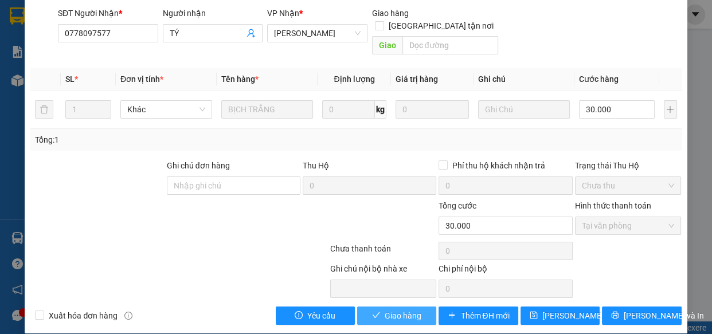
click at [419, 307] on button "Giao hàng" at bounding box center [396, 316] width 79 height 18
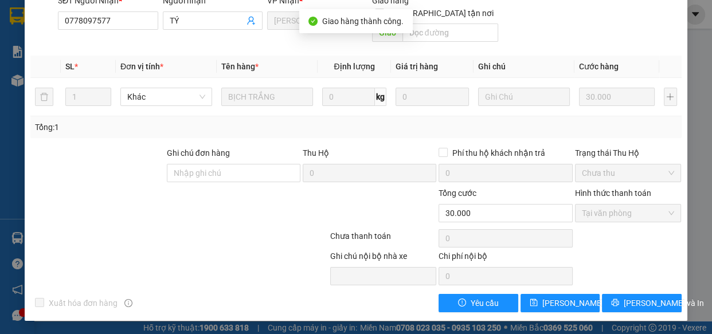
scroll to position [0, 0]
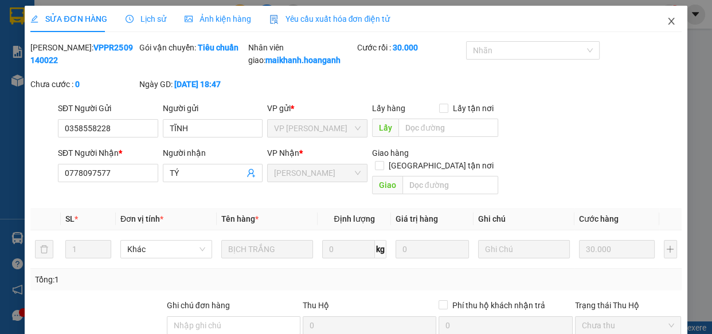
click at [666, 23] on icon "close" at bounding box center [670, 21] width 9 height 9
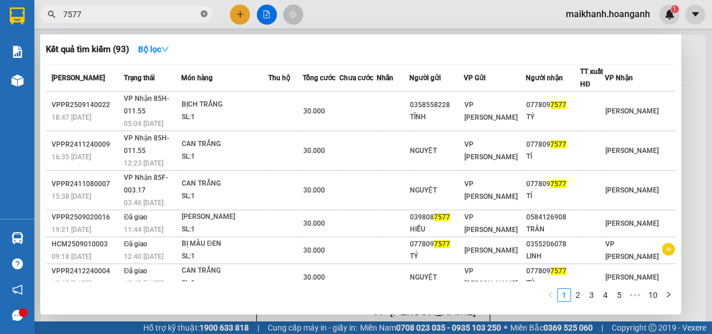
click at [205, 13] on icon "close-circle" at bounding box center [204, 13] width 7 height 7
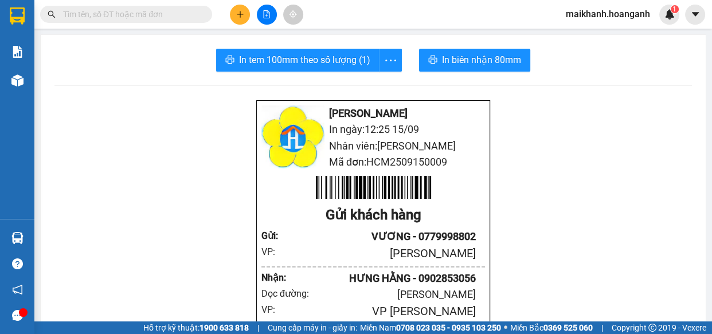
click at [179, 11] on input "text" at bounding box center [130, 14] width 135 height 13
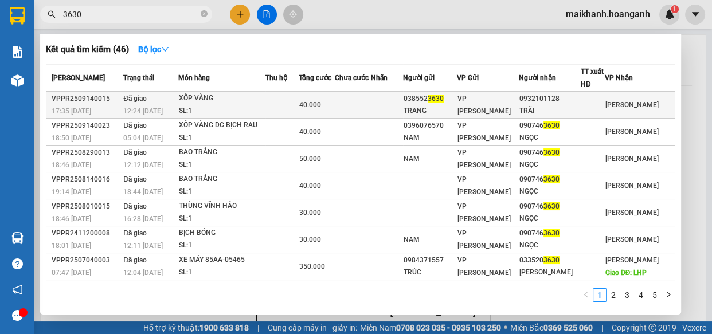
type input "3630"
click at [207, 97] on div "XỐP VÀNG" at bounding box center [222, 98] width 86 height 13
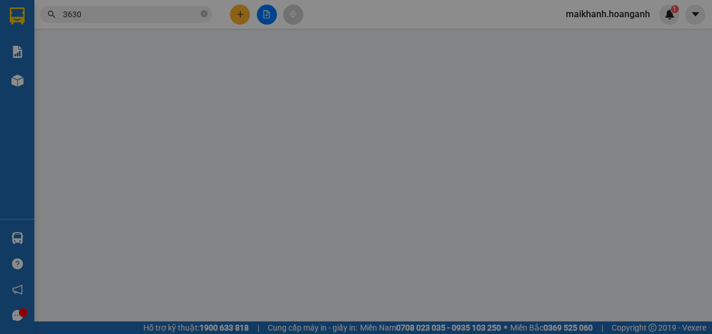
type input "0385523630"
type input "TRANG"
type input "0932101128"
type input "TRÃI"
type input "40.000"
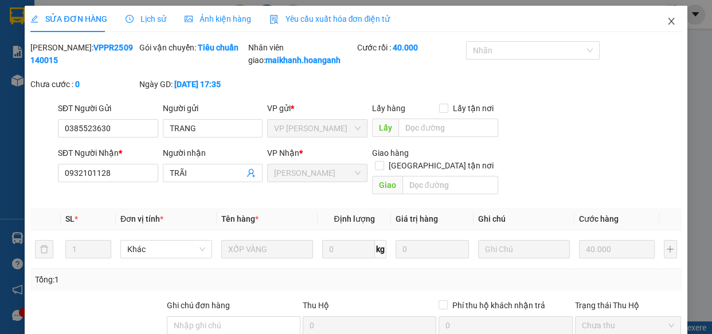
click at [668, 22] on icon "close" at bounding box center [671, 21] width 6 height 7
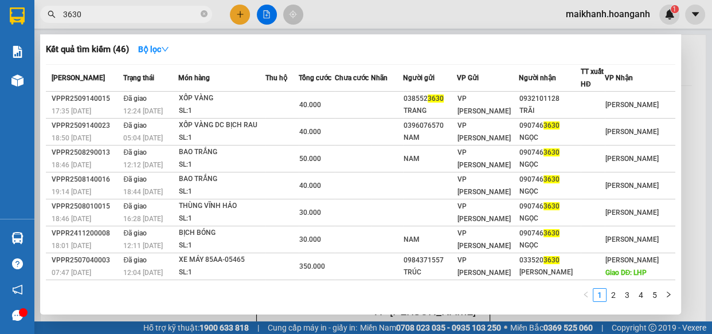
click at [132, 11] on input "3630" at bounding box center [130, 14] width 135 height 13
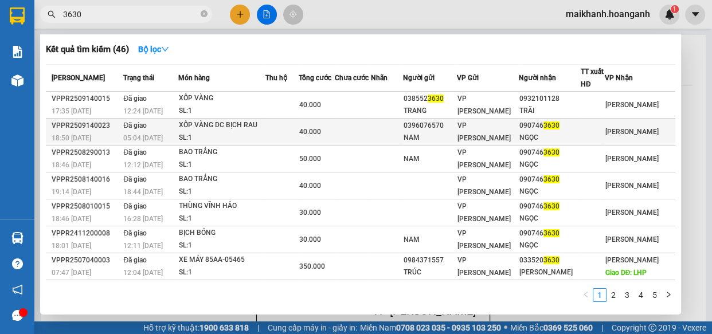
click at [216, 126] on div "XỐP VÀNG DC BỊCH RAU" at bounding box center [222, 125] width 86 height 13
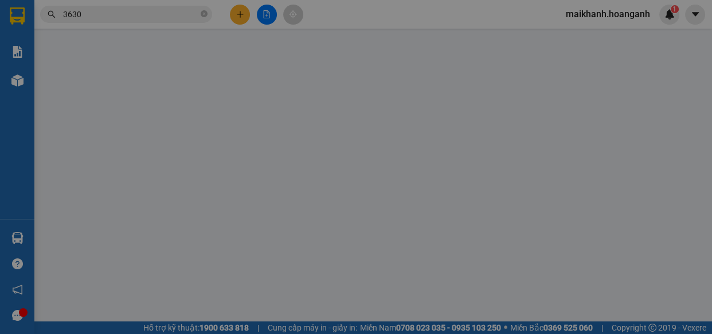
type input "0396076570"
type input "NAM"
type input "0907463630"
type input "NGỌC"
type input "40.000"
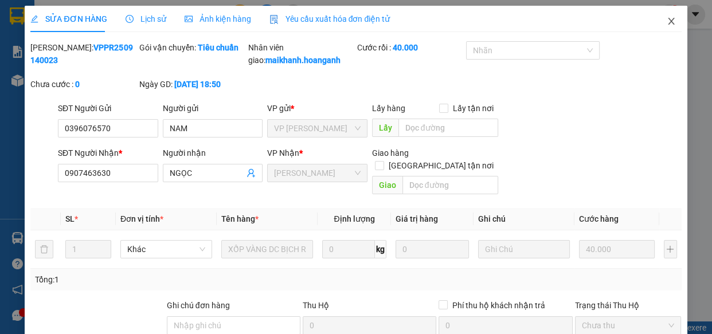
drag, startPoint x: 662, startPoint y: 19, endPoint x: 501, endPoint y: 34, distance: 162.2
click at [666, 20] on icon "close" at bounding box center [670, 21] width 9 height 9
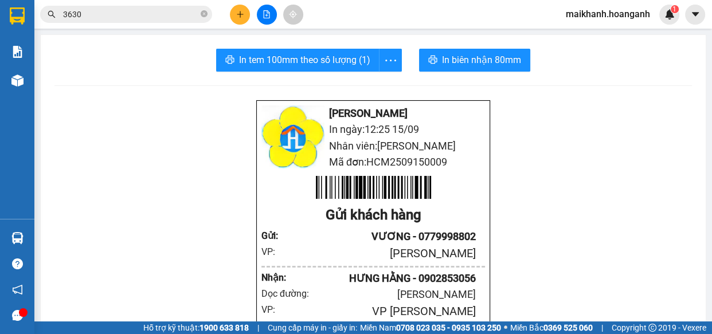
click at [203, 13] on icon "close-circle" at bounding box center [204, 13] width 7 height 7
click at [177, 17] on input "text" at bounding box center [130, 14] width 135 height 13
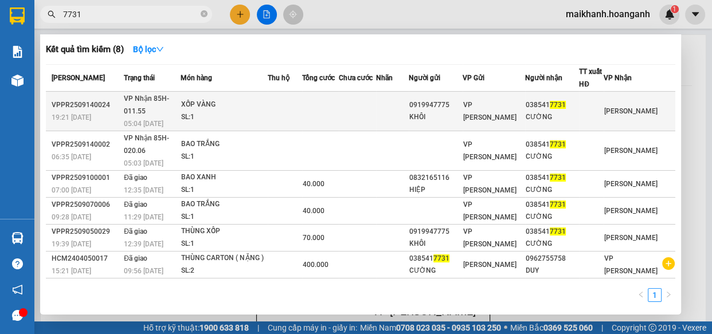
type input "7731"
click at [211, 106] on div "XỐP VÀNG" at bounding box center [224, 105] width 86 height 13
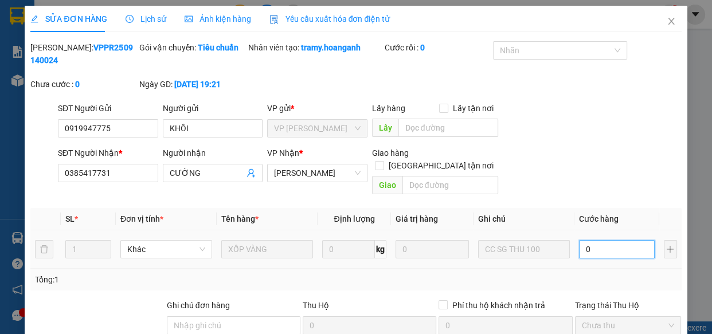
click at [606, 241] on input "0" at bounding box center [617, 249] width 76 height 18
type input "1"
type input "10"
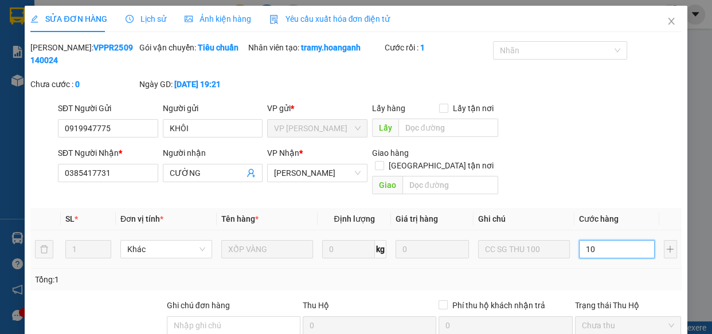
type input "10"
type input "100"
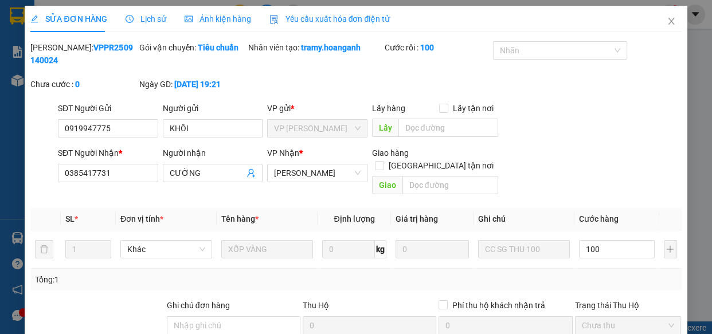
type input "100.000"
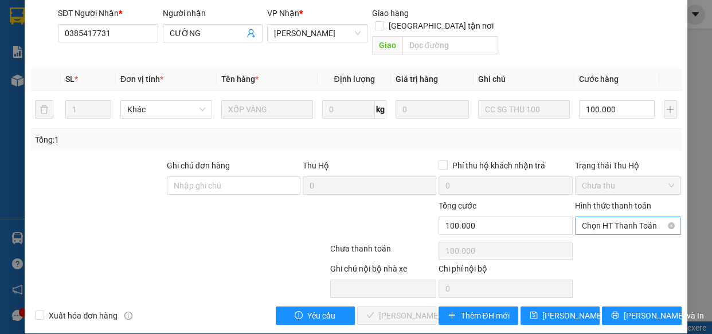
click at [638, 217] on span "Chọn HT Thanh Toán" at bounding box center [628, 225] width 93 height 17
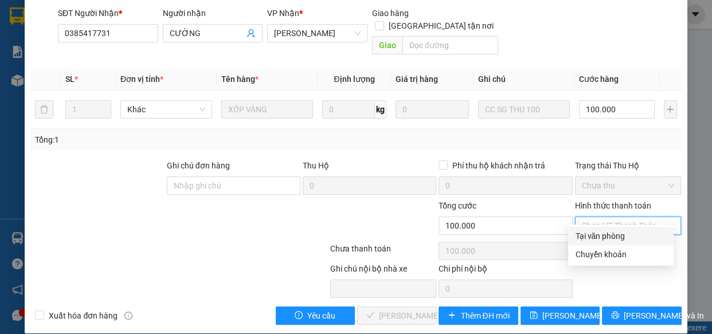
click at [615, 235] on div "Tại văn phòng" at bounding box center [621, 236] width 92 height 13
type input "0"
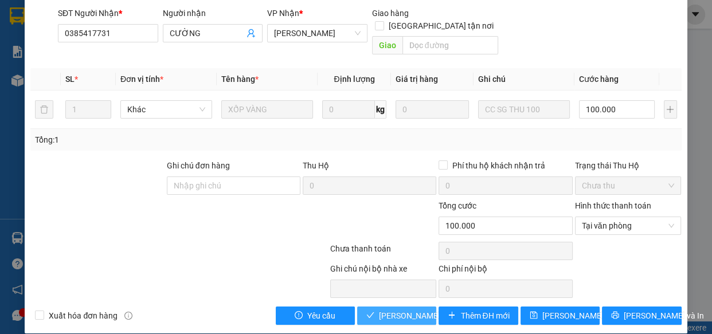
click at [420, 309] on span "[PERSON_NAME] và Giao hàng" at bounding box center [434, 315] width 110 height 13
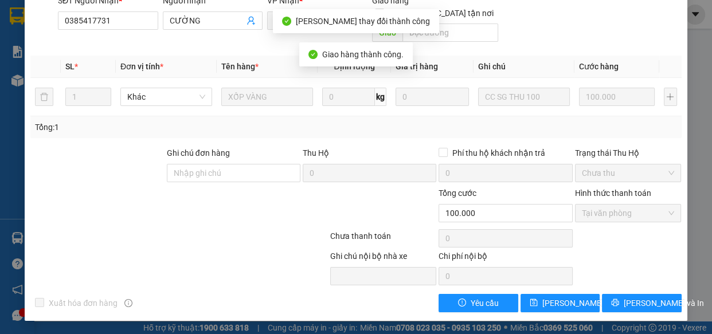
scroll to position [0, 0]
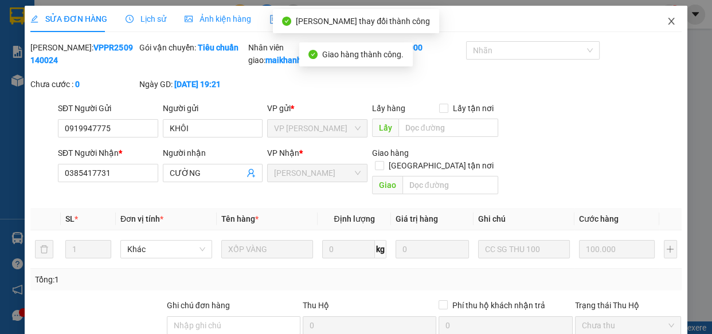
drag, startPoint x: 665, startPoint y: 21, endPoint x: 609, endPoint y: 23, distance: 56.2
click at [666, 21] on icon "close" at bounding box center [670, 21] width 9 height 9
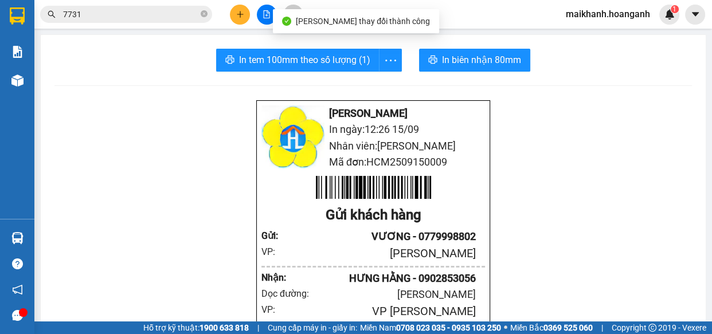
click at [166, 15] on input "7731" at bounding box center [130, 14] width 135 height 13
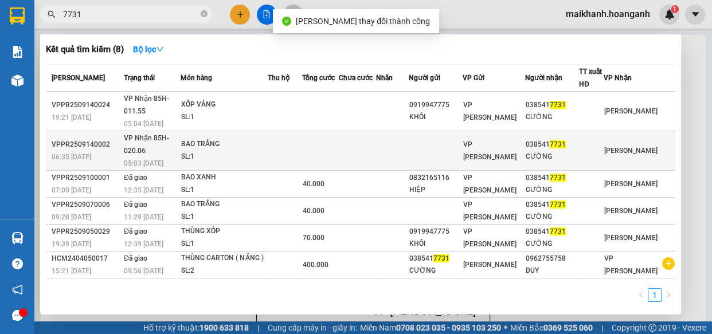
click at [205, 143] on div "BAO TRẮNG" at bounding box center [224, 144] width 86 height 13
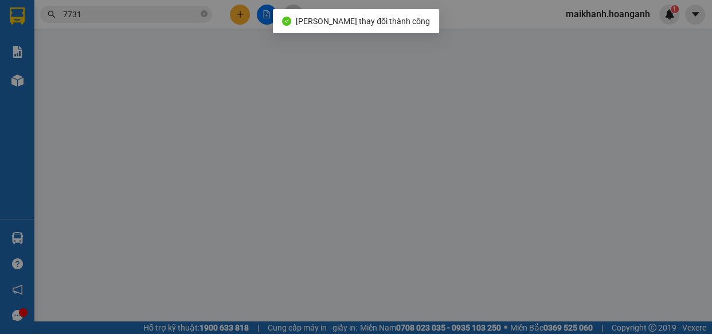
type input "0385417731"
type input "CƯỜNG"
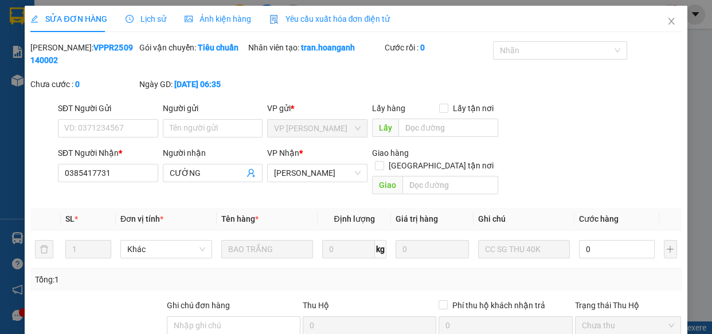
scroll to position [140, 0]
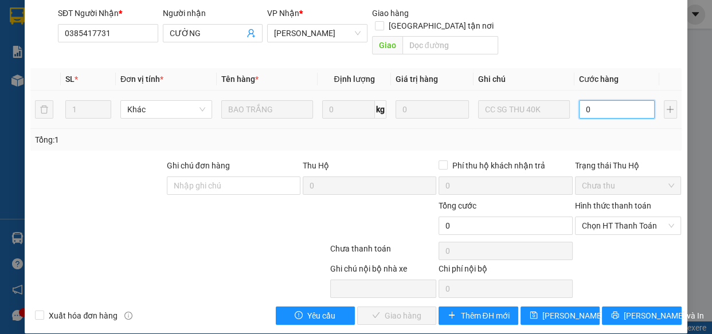
click at [594, 100] on input "0" at bounding box center [617, 109] width 76 height 18
type input "4"
type input "40"
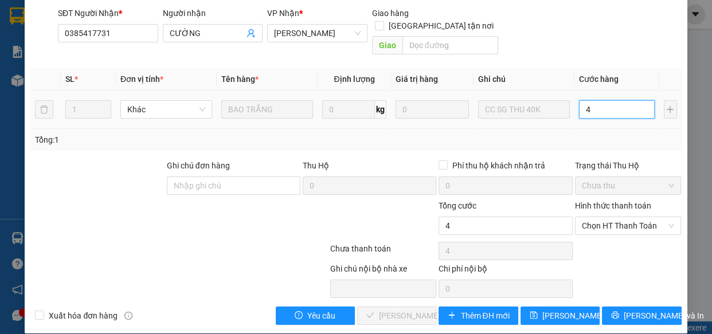
type input "40"
click at [637, 217] on span "Chọn HT Thanh Toán" at bounding box center [628, 225] width 93 height 17
type input "40"
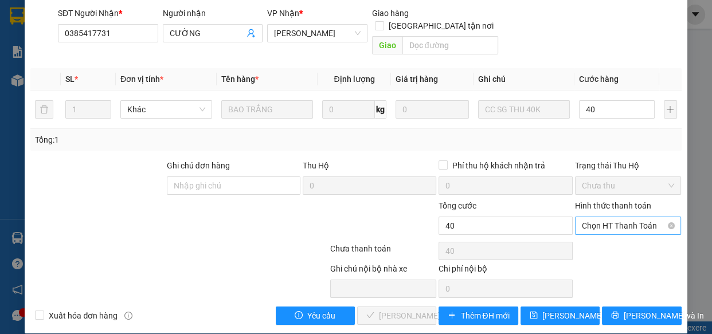
type input "40.000"
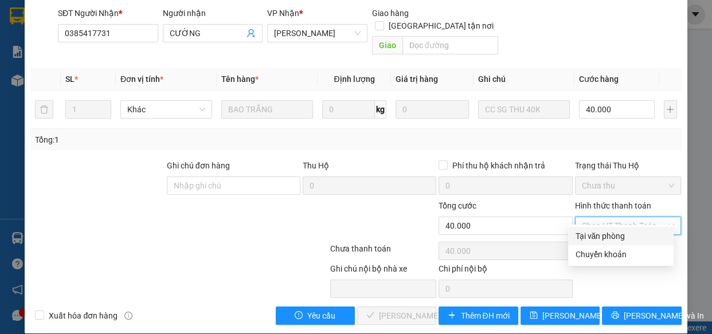
click at [621, 237] on div "Tại văn phòng" at bounding box center [621, 236] width 92 height 13
type input "0"
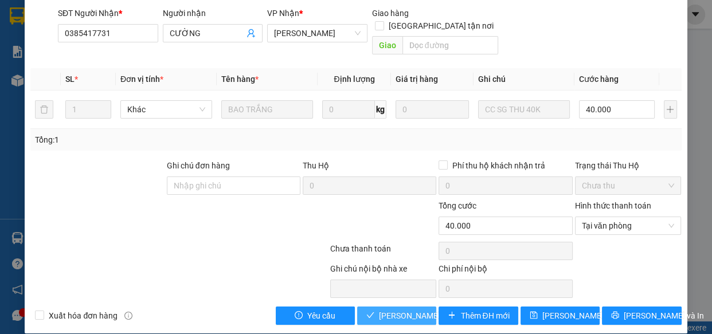
click at [422, 309] on span "[PERSON_NAME] và Giao hàng" at bounding box center [434, 315] width 110 height 13
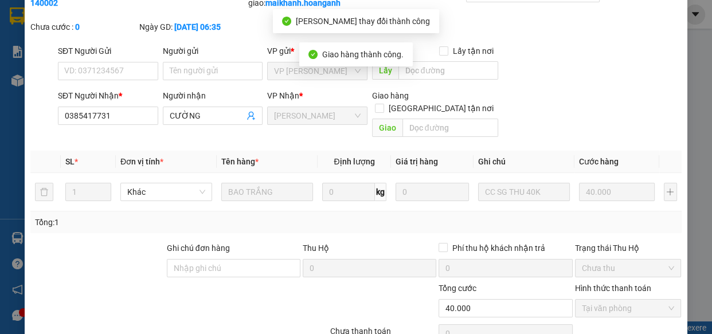
scroll to position [0, 0]
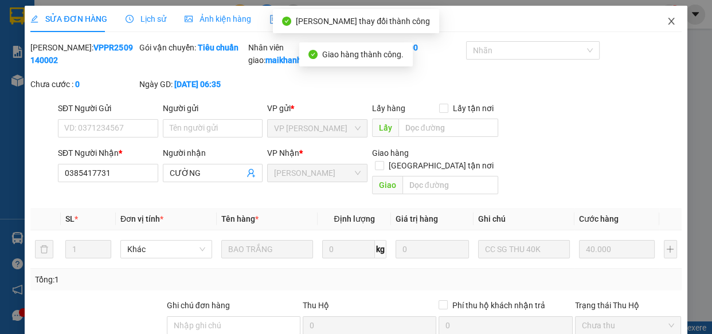
click at [668, 21] on icon "close" at bounding box center [671, 21] width 6 height 7
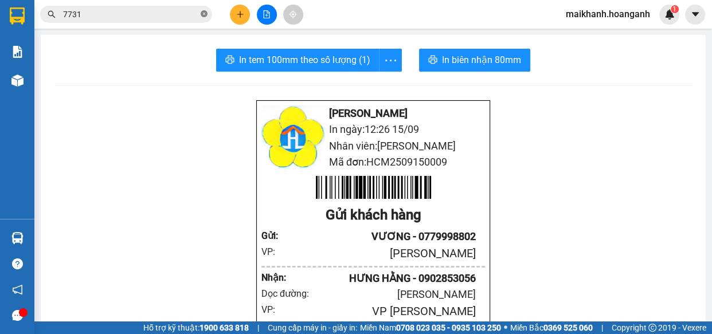
click at [206, 14] on icon "close-circle" at bounding box center [204, 13] width 7 height 7
click at [186, 17] on input "text" at bounding box center [130, 14] width 135 height 13
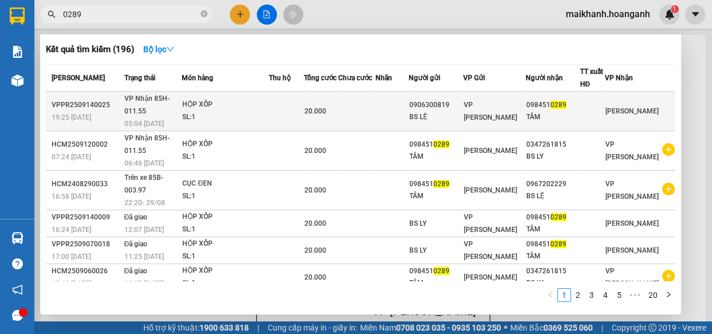
type input "0289"
click at [206, 107] on div "HỘP XỐP" at bounding box center [225, 105] width 86 height 13
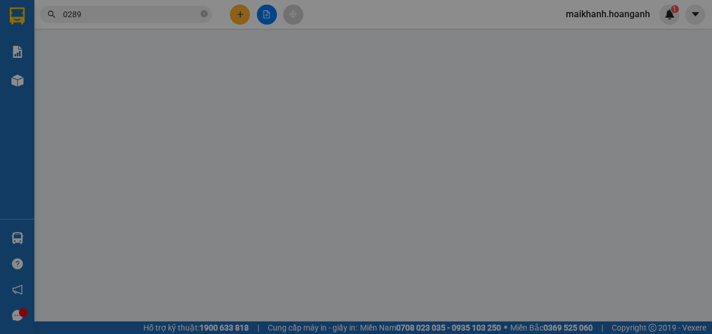
type input "0906300819"
type input "BS LỆ"
type input "0984510289"
type input "TÂM"
type input "20.000"
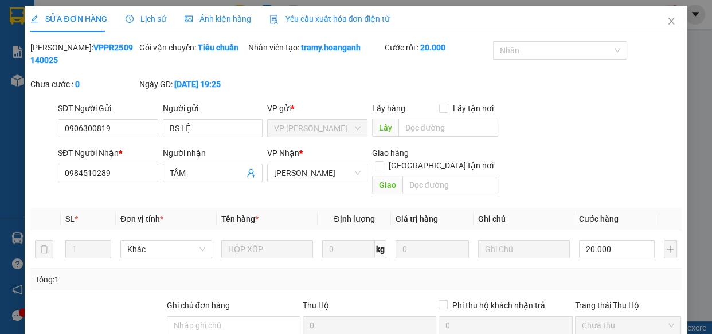
scroll to position [140, 0]
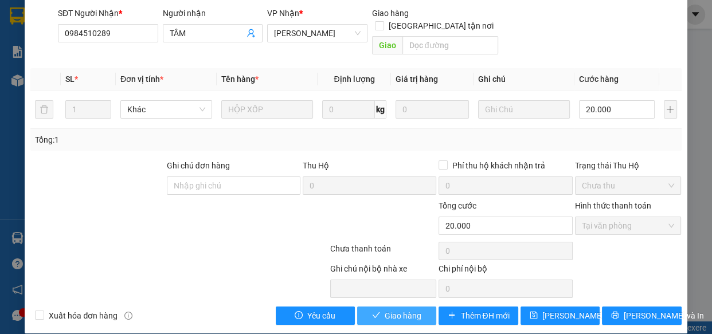
click at [384, 309] on span "Giao hàng" at bounding box center [402, 315] width 37 height 13
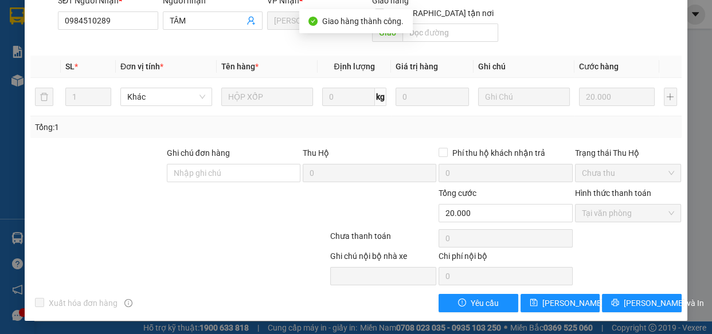
scroll to position [0, 0]
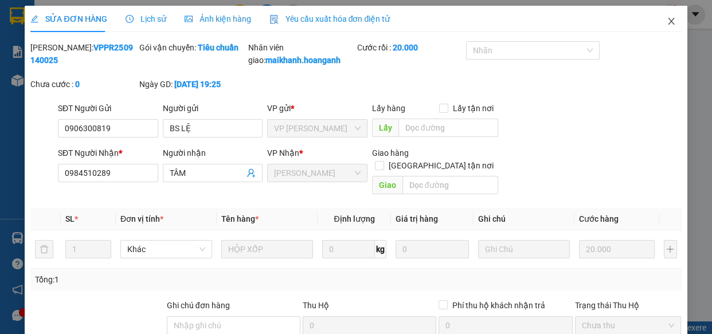
drag, startPoint x: 663, startPoint y: 21, endPoint x: 463, endPoint y: 14, distance: 200.1
click at [666, 21] on icon "close" at bounding box center [670, 21] width 9 height 9
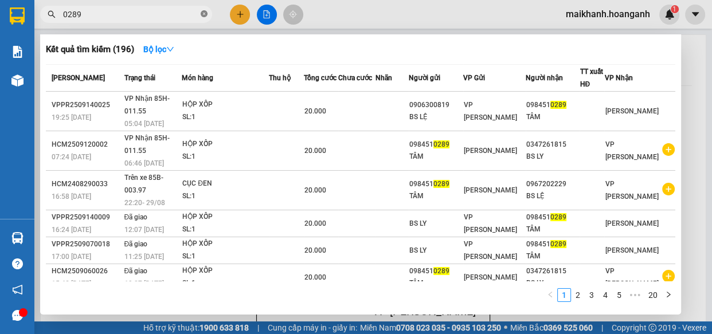
click at [202, 12] on icon "close-circle" at bounding box center [204, 13] width 7 height 7
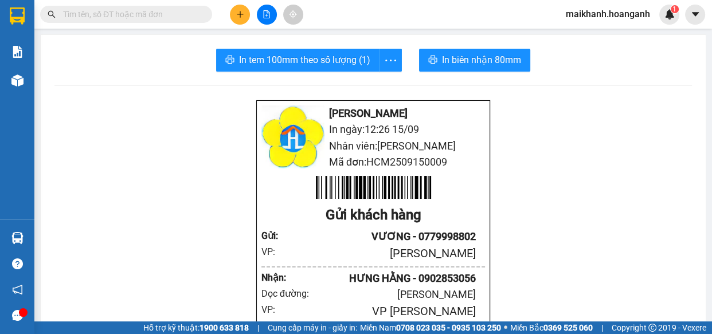
click at [168, 12] on input "text" at bounding box center [130, 14] width 135 height 13
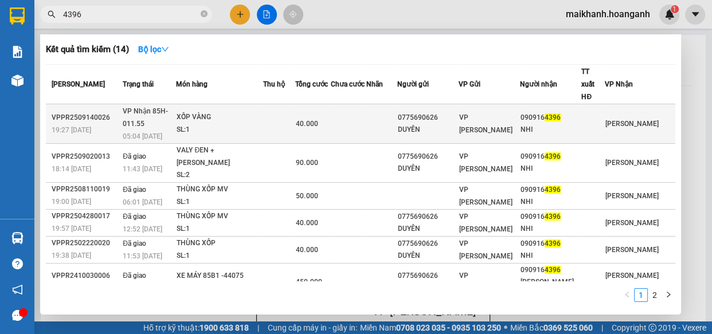
type input "4396"
click at [205, 111] on div "XỐP VÀNG" at bounding box center [219, 117] width 86 height 13
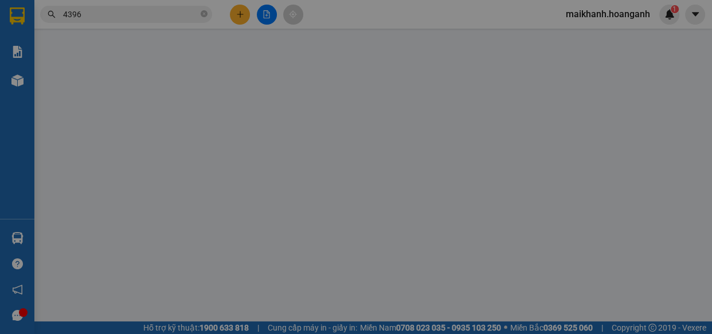
type input "0775690626"
type input "DUYÊN"
type input "0909164396"
type input "NHI"
type input "40.000"
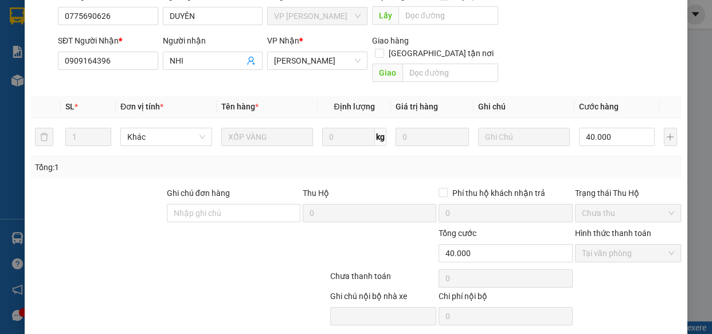
scroll to position [140, 0]
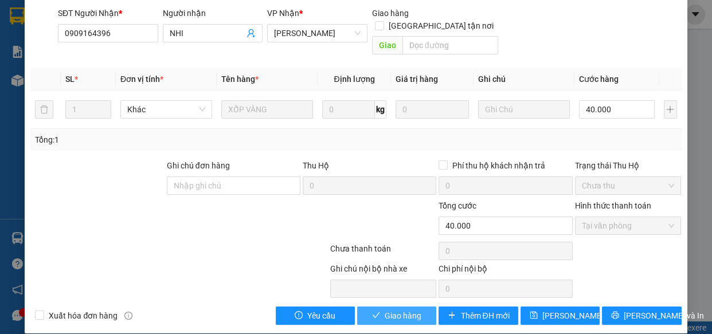
click at [395, 309] on span "Giao hàng" at bounding box center [402, 315] width 37 height 13
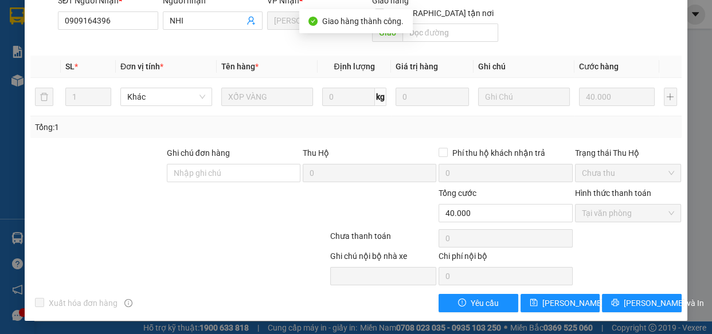
scroll to position [0, 0]
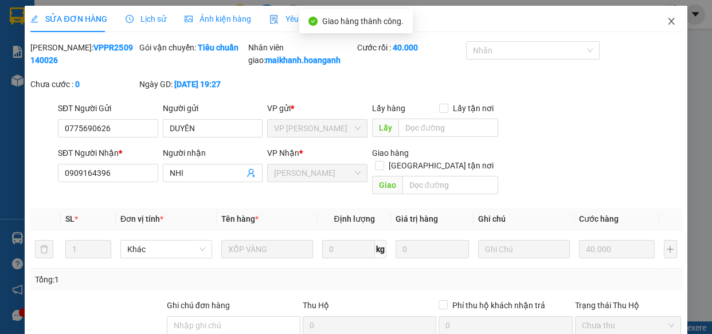
click at [666, 19] on icon "close" at bounding box center [670, 21] width 9 height 9
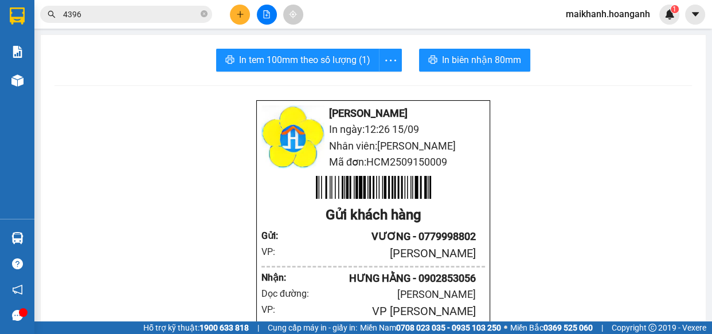
click at [202, 13] on icon "close-circle" at bounding box center [204, 13] width 7 height 7
click at [179, 13] on input "text" at bounding box center [130, 14] width 135 height 13
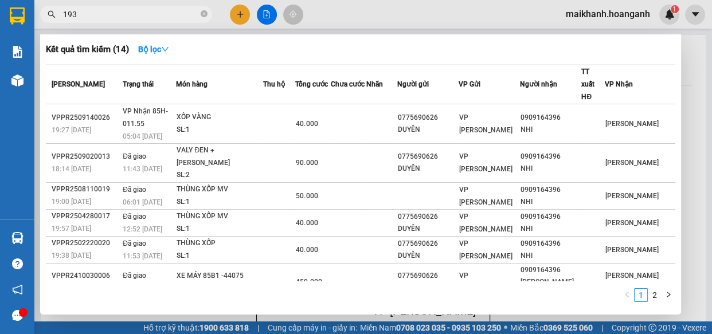
type input "1938"
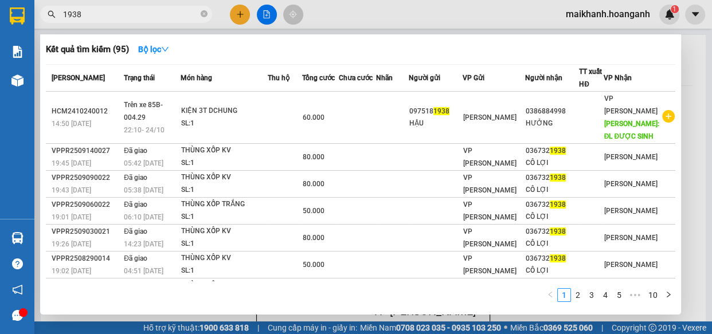
click at [205, 13] on icon "close-circle" at bounding box center [204, 13] width 7 height 7
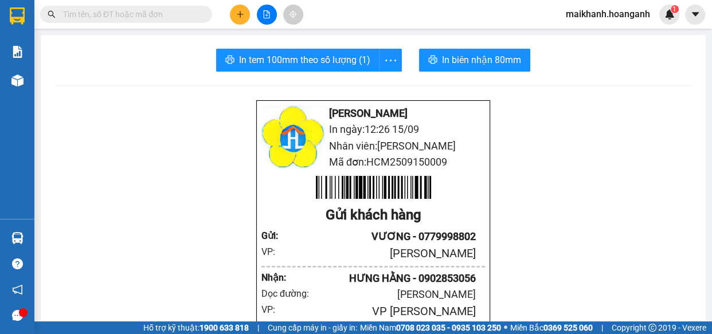
click at [168, 18] on input "text" at bounding box center [130, 14] width 135 height 13
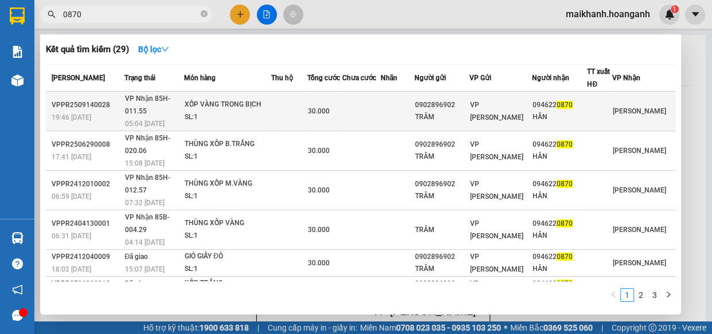
type input "0870"
click at [248, 99] on div "XỐP VÀNG TRONG BỊCH" at bounding box center [228, 105] width 86 height 13
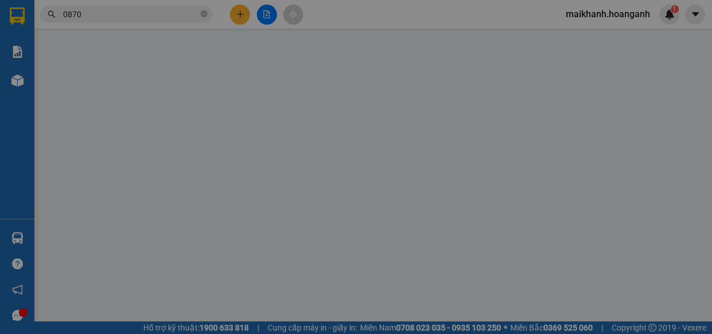
type input "0902896902"
type input "TRÂM"
type input "0946220870"
type input "HÂN"
type input "30.000"
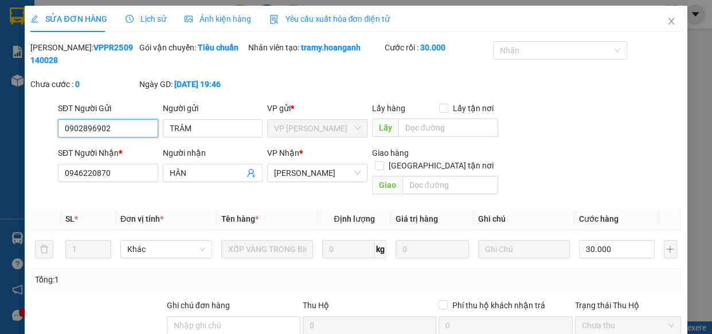
scroll to position [140, 0]
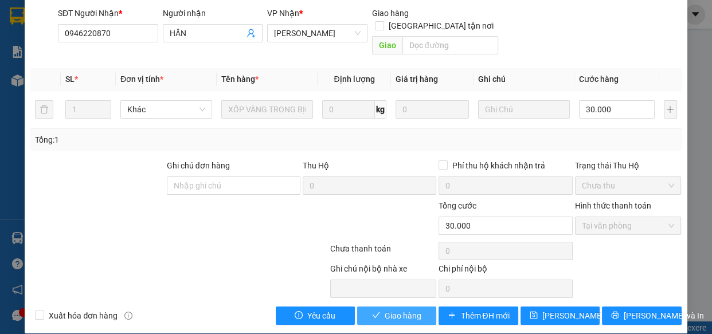
click at [402, 309] on span "Giao hàng" at bounding box center [402, 315] width 37 height 13
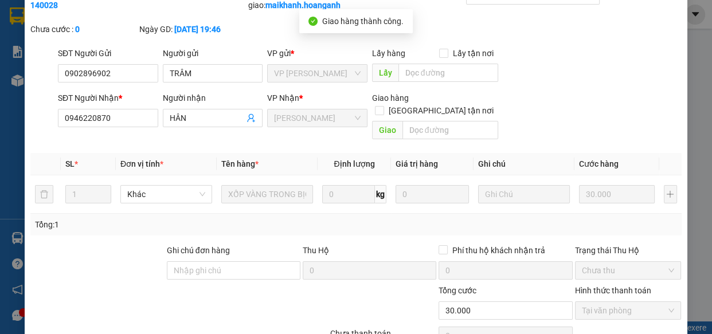
scroll to position [0, 0]
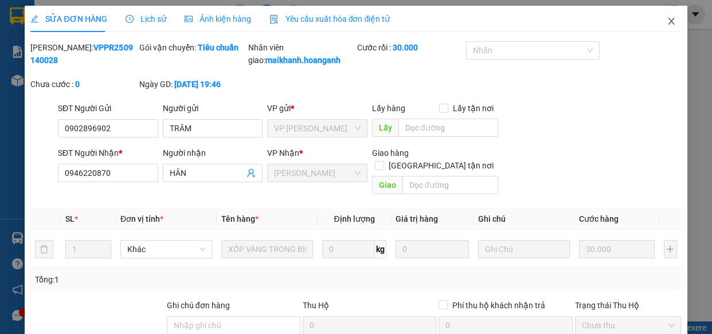
click at [668, 23] on icon "close" at bounding box center [671, 21] width 6 height 7
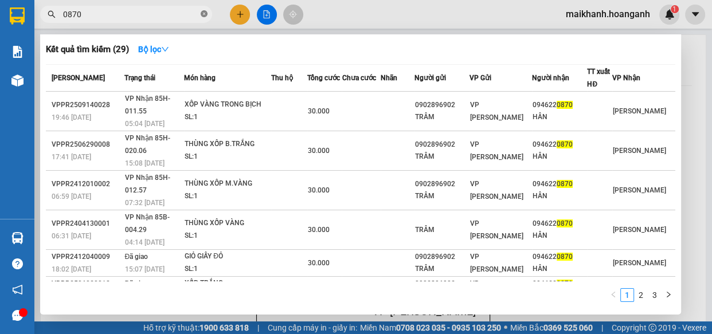
drag, startPoint x: 203, startPoint y: 13, endPoint x: 175, endPoint y: 15, distance: 28.7
click at [203, 13] on icon "close-circle" at bounding box center [204, 13] width 7 height 7
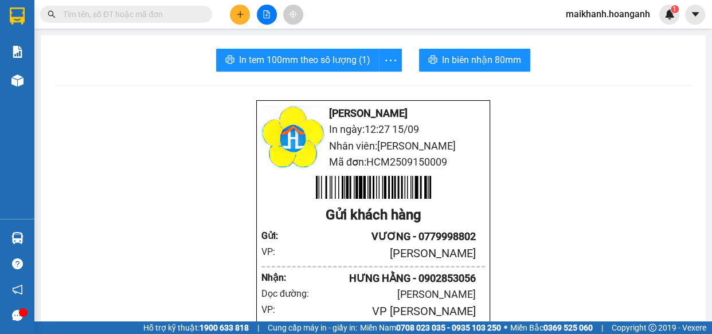
click at [172, 16] on input "text" at bounding box center [130, 14] width 135 height 13
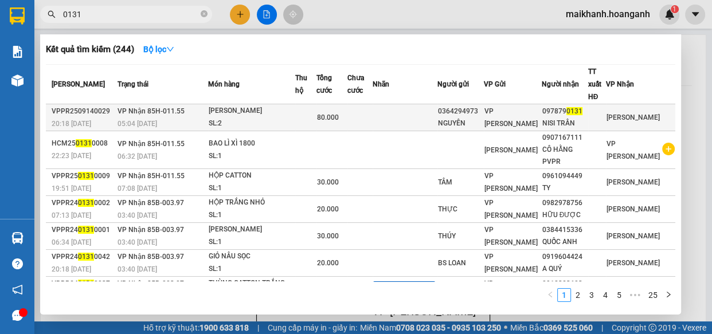
type input "0131"
click at [246, 109] on div "[PERSON_NAME]" at bounding box center [252, 111] width 86 height 13
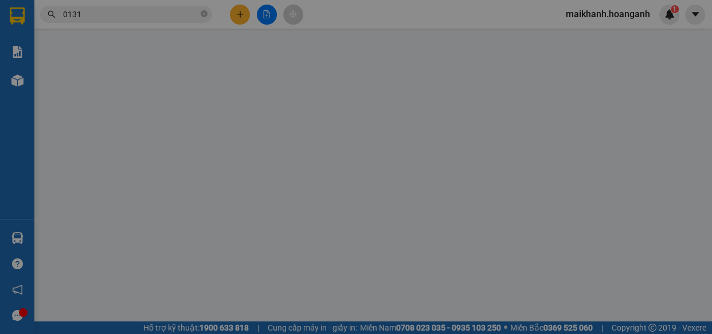
type input "0364294973"
type input "NGUYÊN"
type input "0978790131"
type input "NISI TRẦN"
type input "80.000"
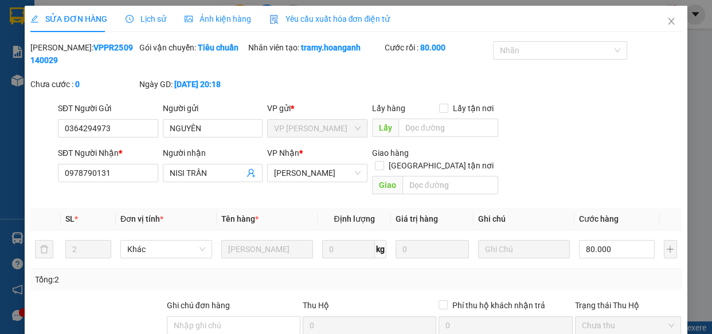
scroll to position [140, 0]
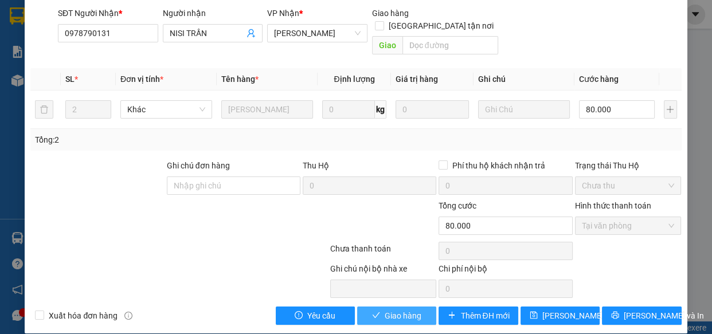
click at [414, 309] on span "Giao hàng" at bounding box center [402, 315] width 37 height 13
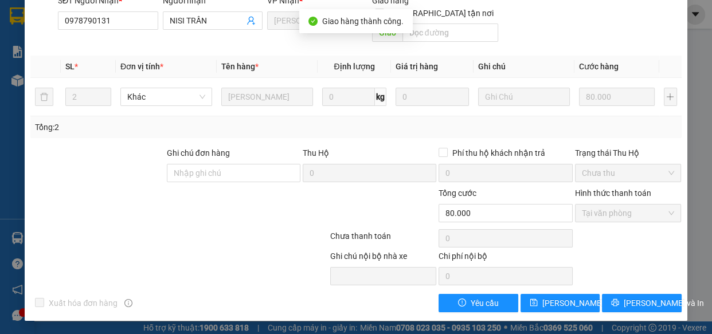
scroll to position [0, 0]
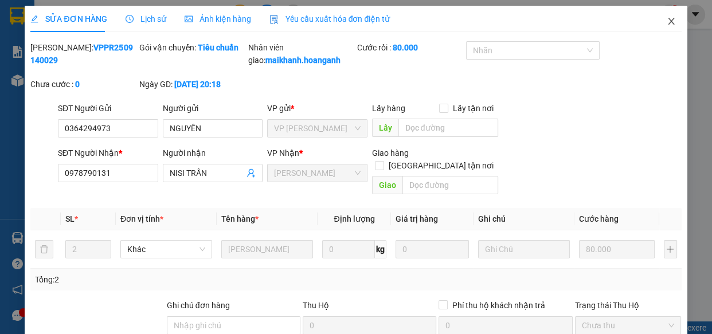
click at [666, 20] on icon "close" at bounding box center [670, 21] width 9 height 9
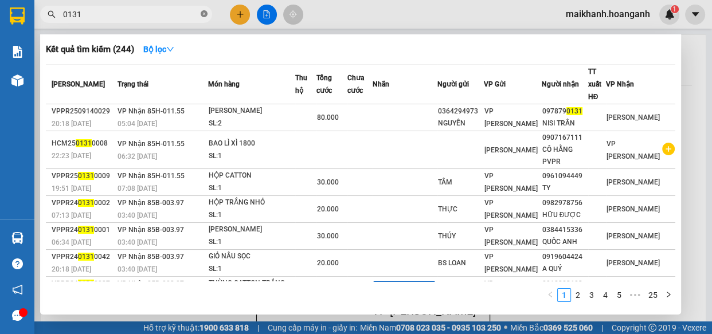
click at [203, 12] on icon "close-circle" at bounding box center [204, 13] width 7 height 7
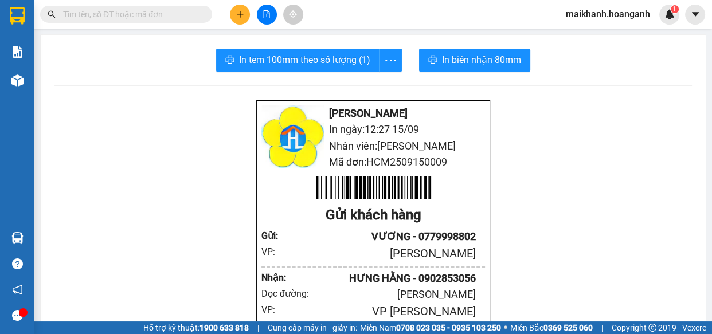
click at [181, 13] on input "text" at bounding box center [130, 14] width 135 height 13
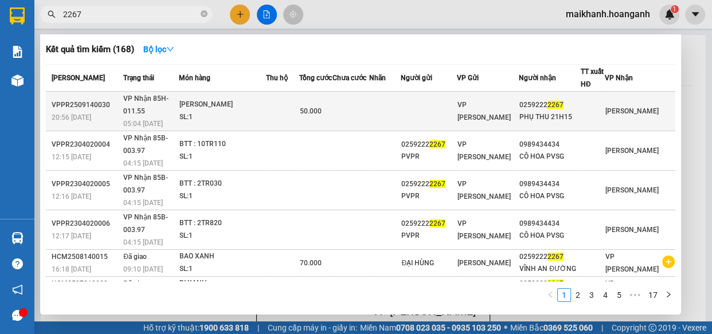
type input "2267"
click at [219, 104] on div "[PERSON_NAME]" at bounding box center [222, 105] width 86 height 13
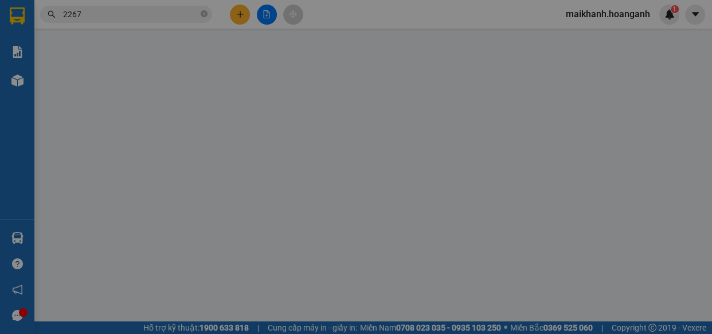
type input "02592222267"
type input "PHỤ THU 21H15"
type input "50.000"
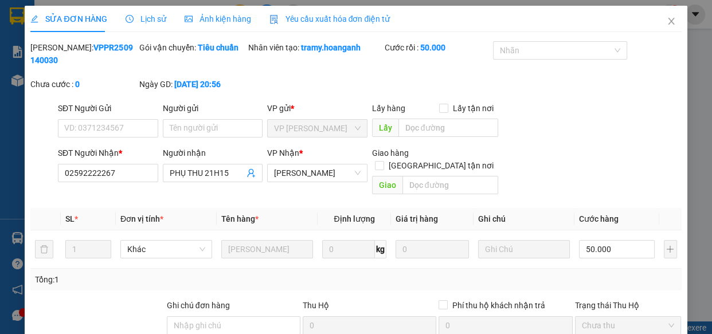
scroll to position [140, 0]
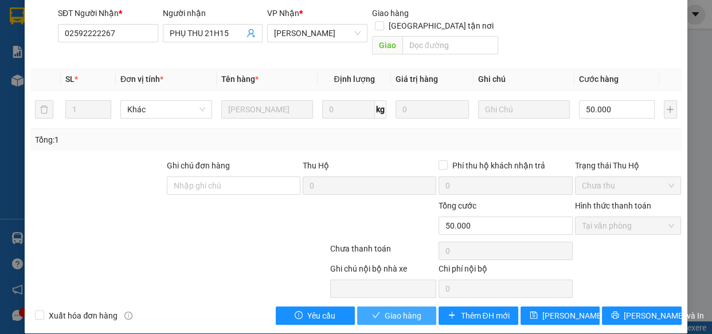
click at [414, 309] on span "Giao hàng" at bounding box center [402, 315] width 37 height 13
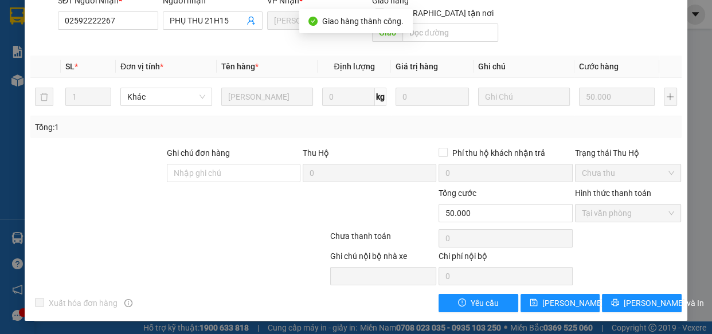
scroll to position [0, 0]
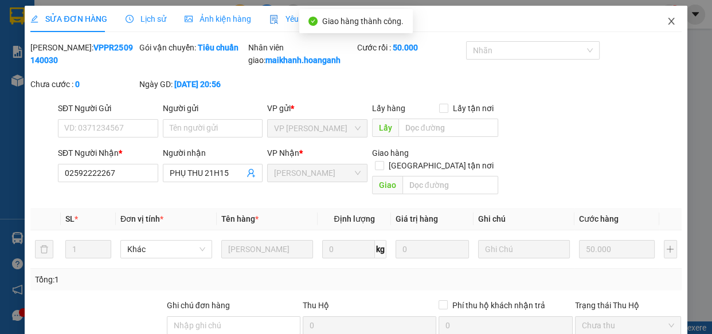
click at [666, 21] on icon "close" at bounding box center [670, 21] width 9 height 9
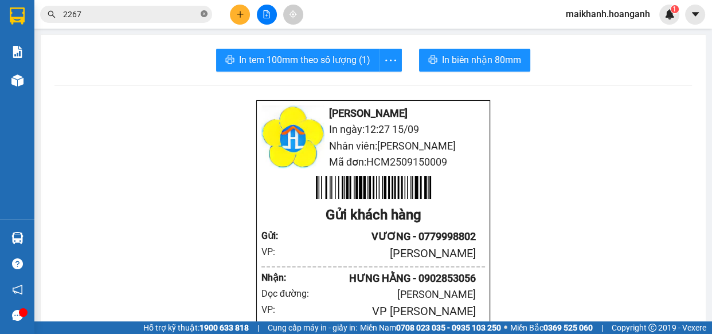
click at [202, 13] on icon "close-circle" at bounding box center [204, 13] width 7 height 7
click at [189, 12] on input "text" at bounding box center [130, 14] width 135 height 13
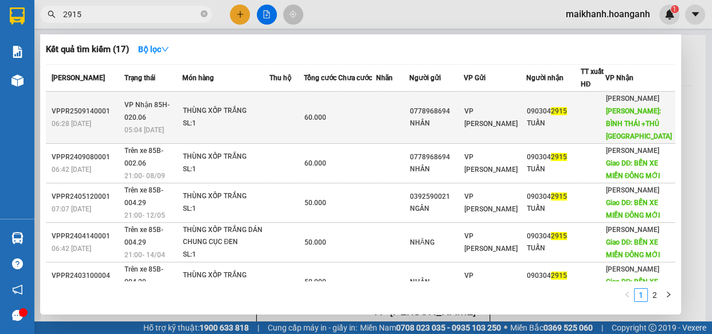
type input "2915"
click at [209, 109] on div "THÙNG XỐP TRẮNG" at bounding box center [226, 111] width 86 height 13
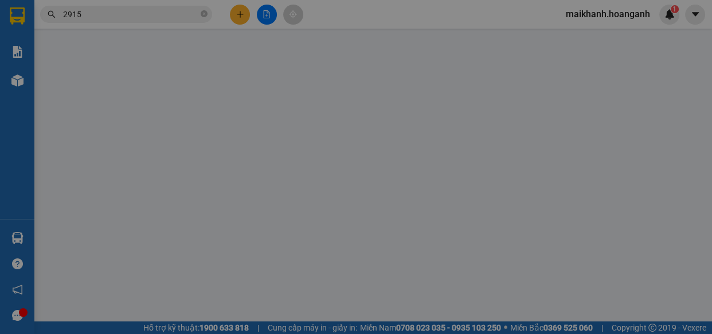
type input "0778968694"
type input "NHÂN"
type input "0903042915"
type input "TUẤN"
type input "BÌNH THÁI +THỦ ĐỨC"
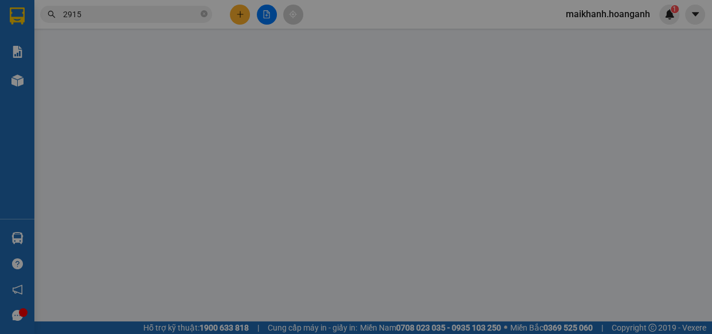
type input "60.000"
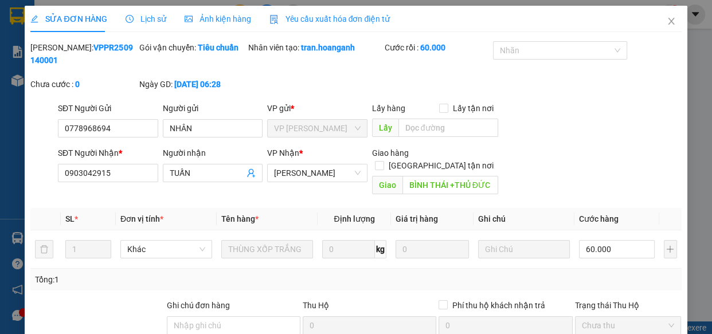
scroll to position [140, 0]
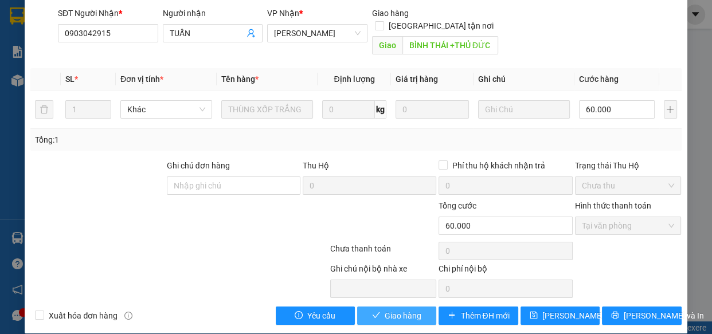
click at [406, 309] on span "Giao hàng" at bounding box center [402, 315] width 37 height 13
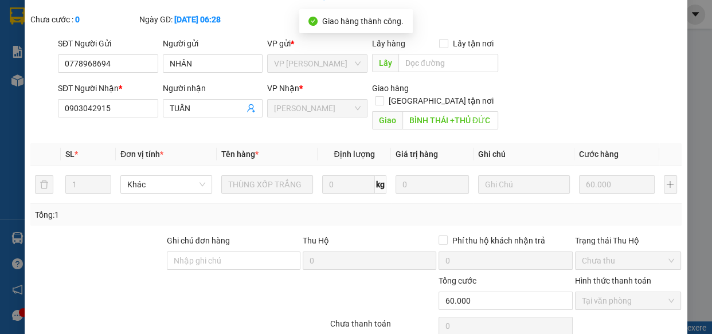
scroll to position [0, 0]
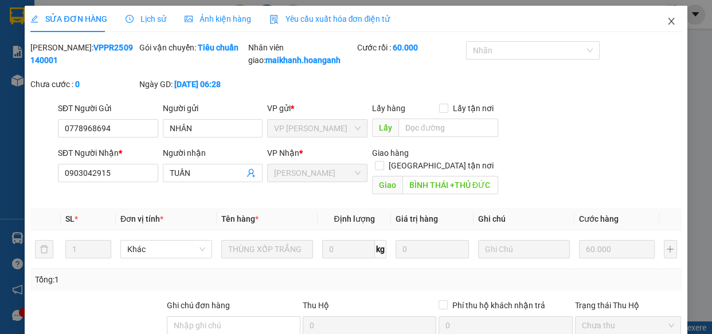
drag, startPoint x: 662, startPoint y: 22, endPoint x: 553, endPoint y: 33, distance: 109.4
click at [666, 23] on icon "close" at bounding box center [670, 21] width 9 height 9
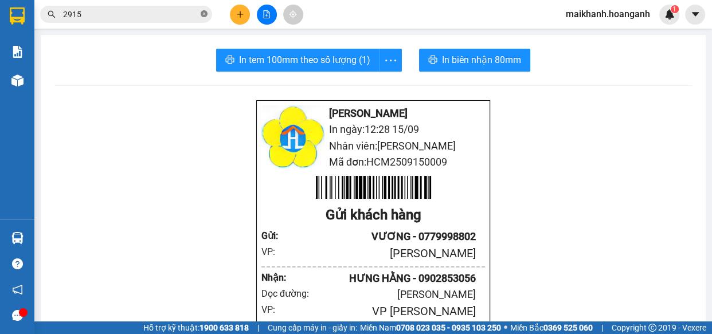
click at [203, 11] on icon "close-circle" at bounding box center [204, 13] width 7 height 7
click at [187, 13] on input "text" at bounding box center [130, 14] width 135 height 13
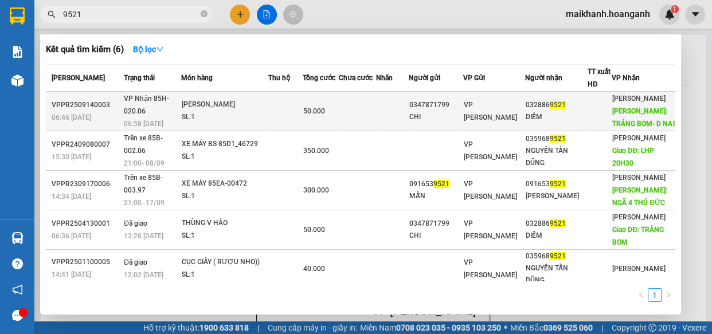
type input "9521"
click at [211, 108] on div "[PERSON_NAME]" at bounding box center [225, 105] width 86 height 13
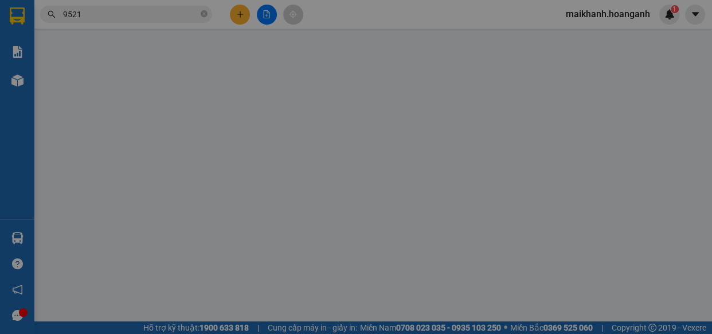
type input "0347871799"
type input "CHI"
type input "0328869521"
type input "DIỄM"
type input "TRẢNG BOM- D NAI"
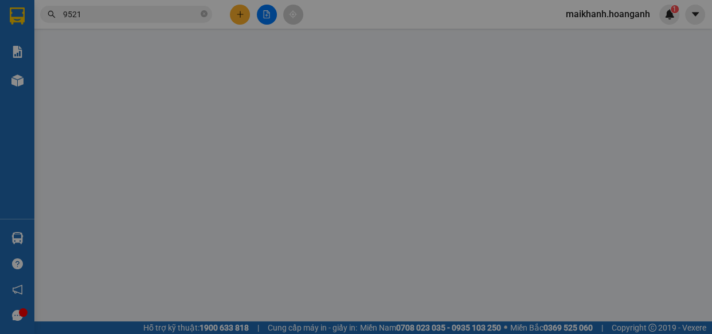
type input "50.000"
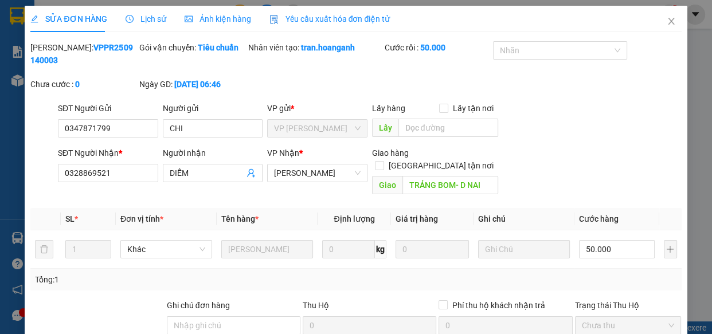
scroll to position [140, 0]
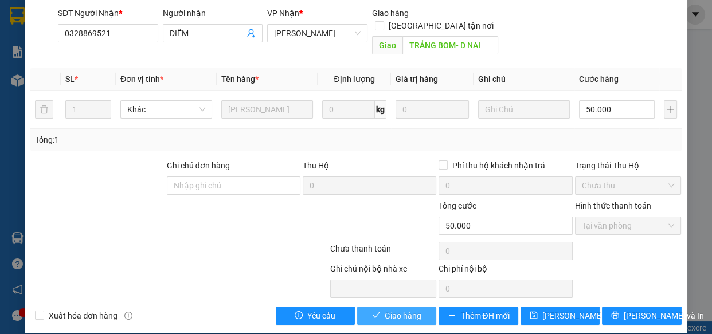
click at [405, 309] on span "Giao hàng" at bounding box center [402, 315] width 37 height 13
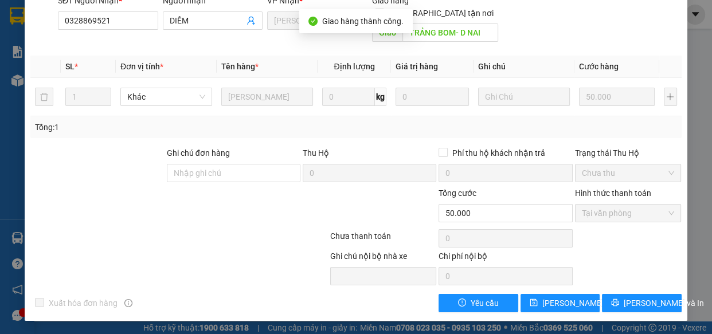
scroll to position [0, 0]
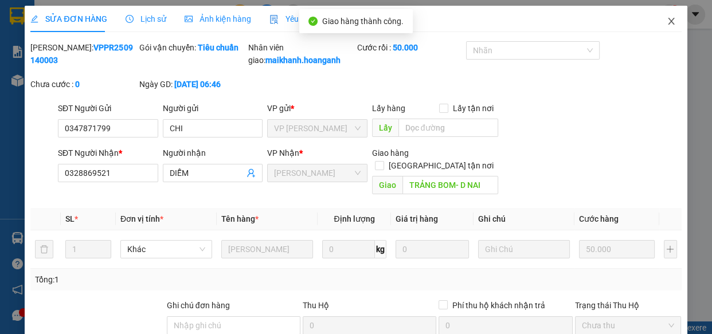
drag, startPoint x: 664, startPoint y: 21, endPoint x: 625, endPoint y: 30, distance: 40.2
click at [668, 21] on icon "close" at bounding box center [671, 21] width 6 height 7
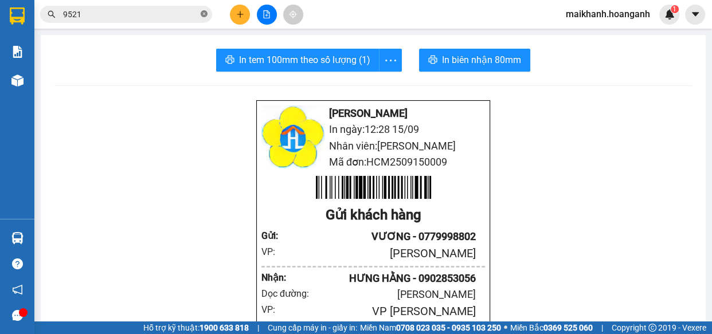
click at [203, 11] on icon "close-circle" at bounding box center [204, 13] width 7 height 7
click at [175, 14] on input "text" at bounding box center [130, 14] width 135 height 13
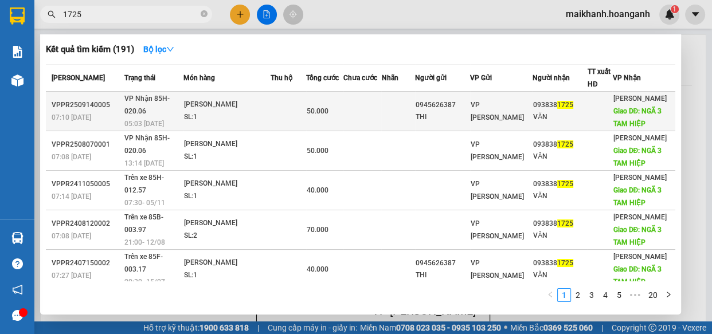
type input "1725"
click at [223, 103] on div "[PERSON_NAME]" at bounding box center [227, 105] width 86 height 13
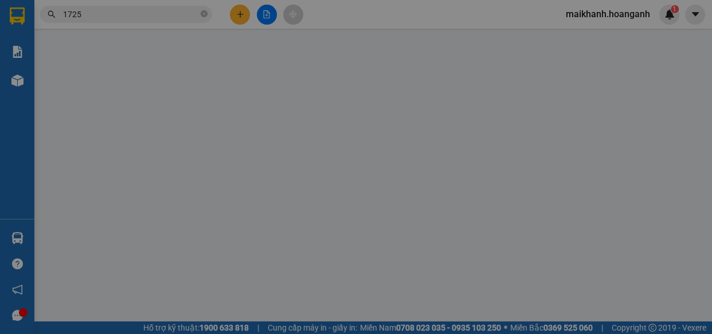
type input "0945626387"
type input "THI"
type input "0938381725"
type input "VĂN"
type input "NGÃ 3 TAM HIỆP"
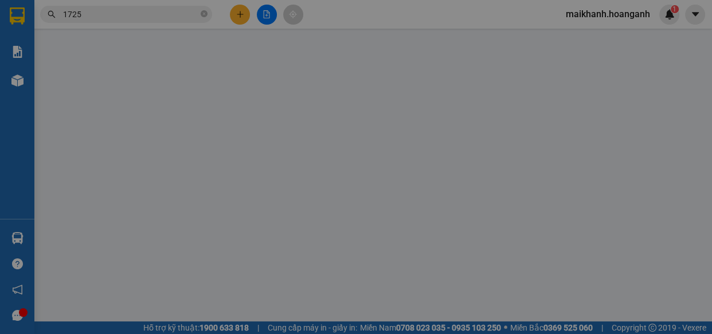
type input "50.000"
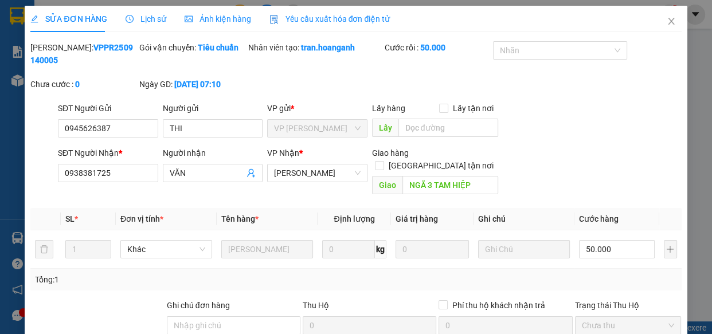
scroll to position [140, 0]
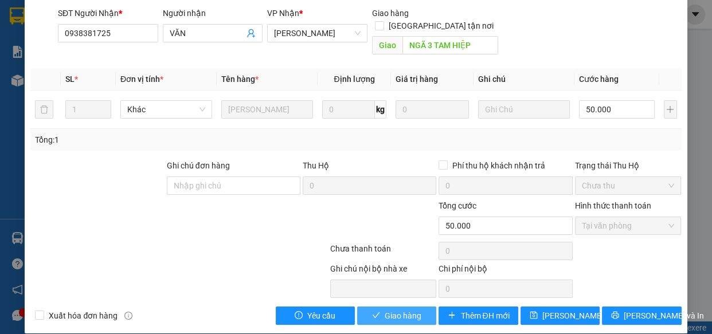
click at [415, 309] on span "Giao hàng" at bounding box center [402, 315] width 37 height 13
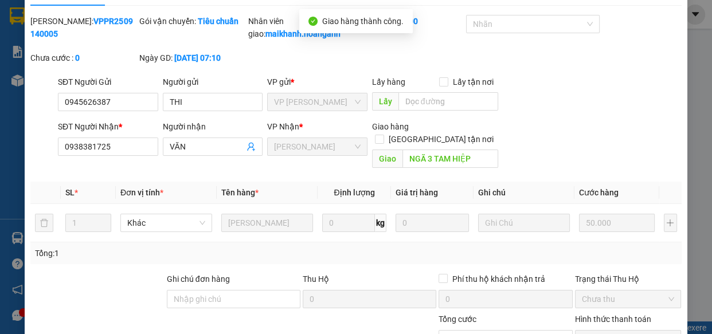
scroll to position [0, 0]
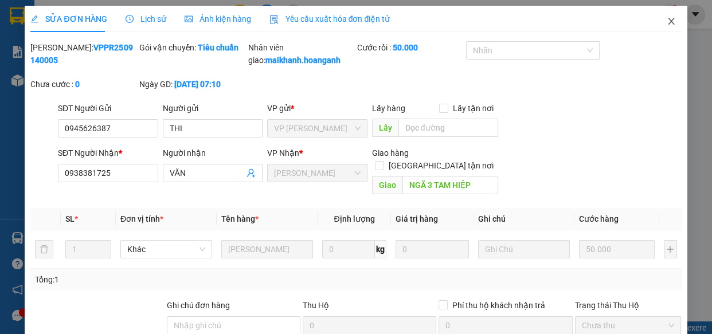
drag, startPoint x: 663, startPoint y: 18, endPoint x: 525, endPoint y: 29, distance: 137.9
click at [666, 18] on icon "close" at bounding box center [670, 21] width 9 height 9
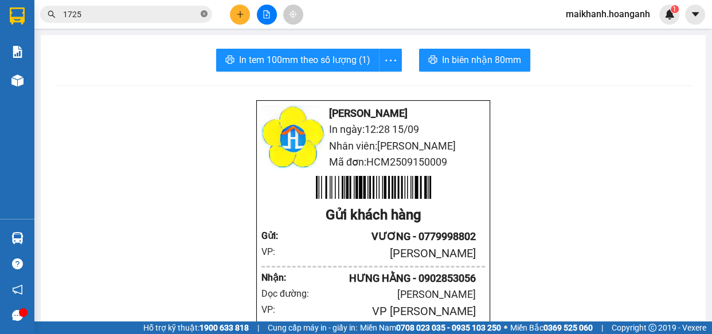
click at [205, 13] on icon "close-circle" at bounding box center [204, 13] width 7 height 7
click at [177, 12] on input "text" at bounding box center [130, 14] width 135 height 13
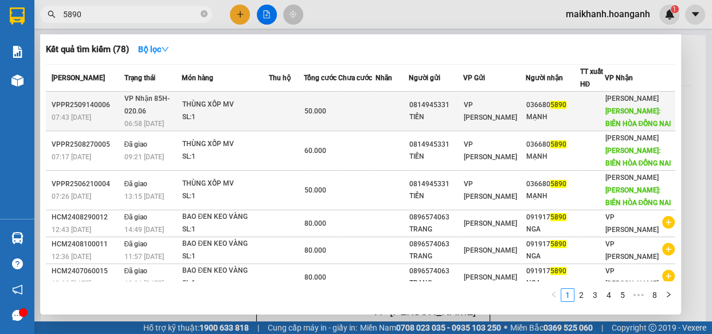
type input "5890"
click at [208, 103] on div "THÙNG XỐP MV" at bounding box center [225, 105] width 86 height 13
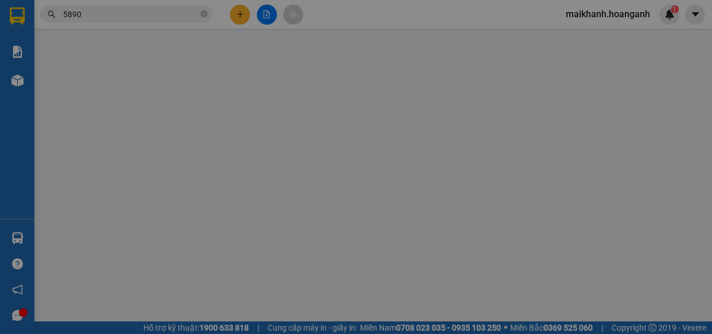
type input "0814945331"
type input "TIẾN"
type input "0366805890"
type input "MẠNH"
type input "BIÊN HÒA ĐỒNG NAI"
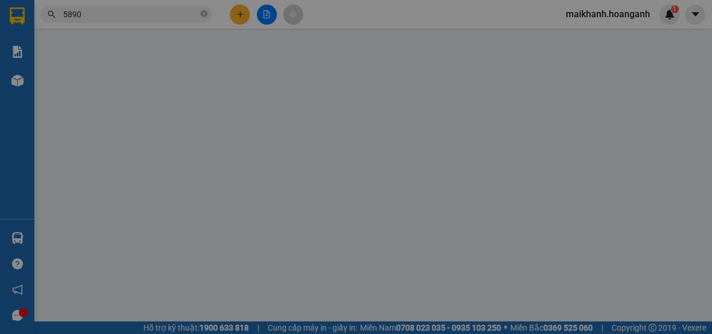
type input "50.000"
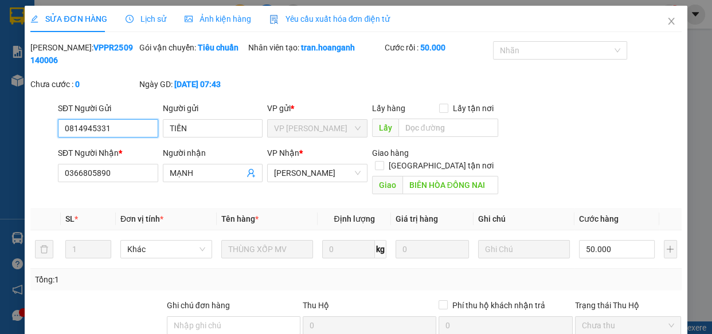
scroll to position [140, 0]
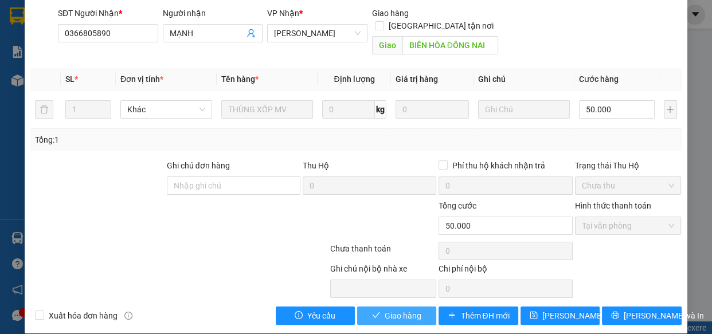
click at [413, 309] on span "Giao hàng" at bounding box center [402, 315] width 37 height 13
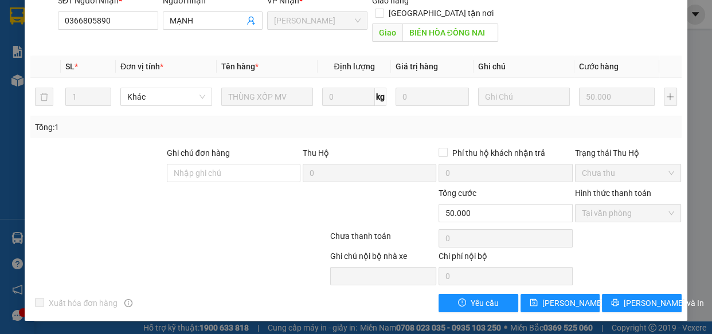
scroll to position [0, 0]
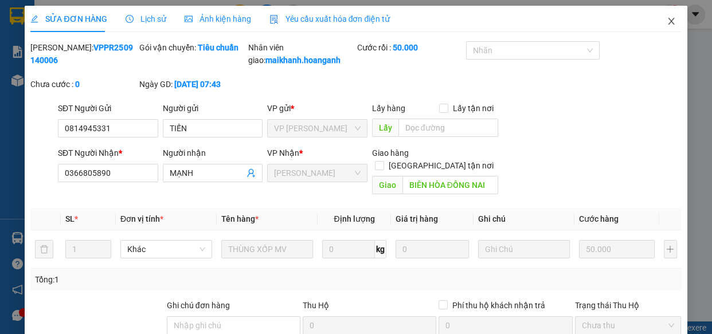
click at [668, 19] on icon "close" at bounding box center [671, 21] width 6 height 7
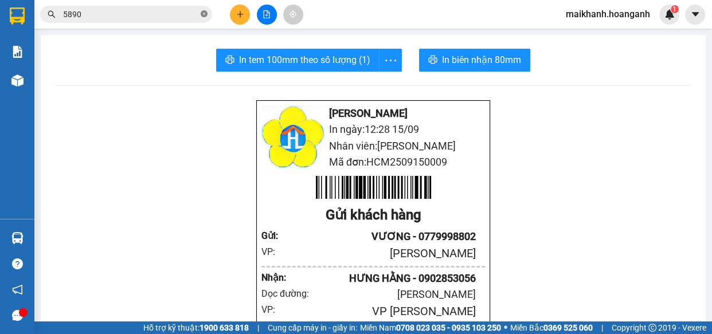
click at [203, 13] on icon "close-circle" at bounding box center [204, 13] width 7 height 7
click at [172, 11] on input "text" at bounding box center [130, 14] width 135 height 13
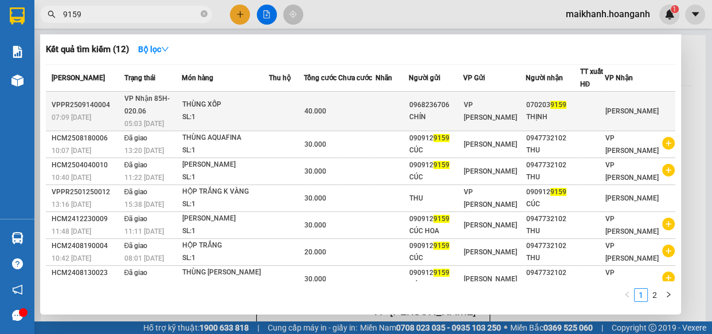
type input "9159"
click at [206, 109] on div "THÙNG XỐP" at bounding box center [225, 105] width 86 height 13
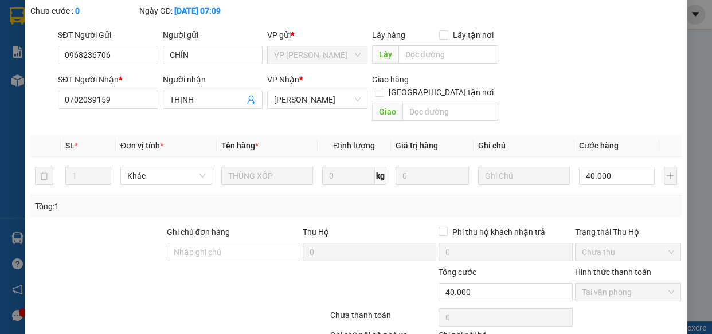
scroll to position [140, 0]
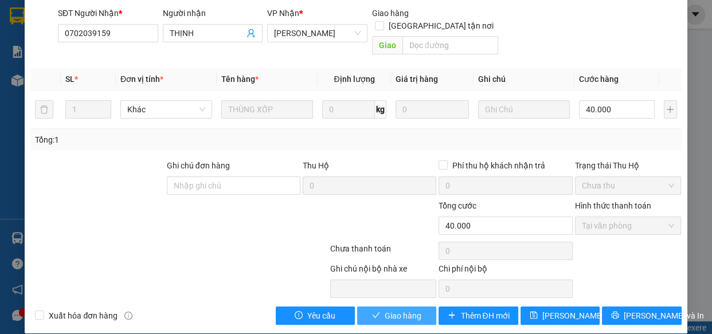
click at [423, 307] on button "Giao hàng" at bounding box center [396, 316] width 79 height 18
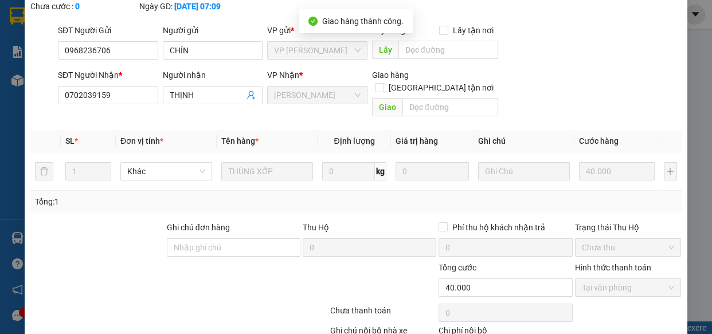
scroll to position [0, 0]
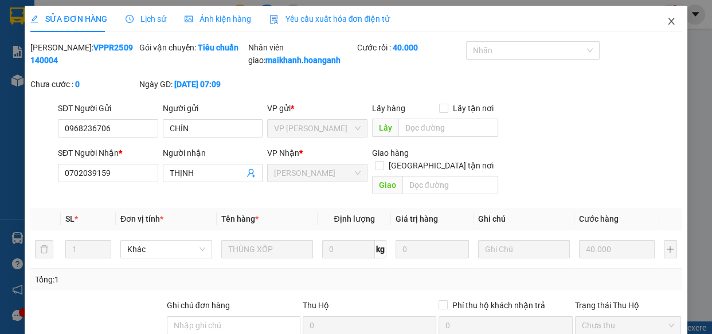
click at [668, 22] on icon "close" at bounding box center [671, 21] width 6 height 7
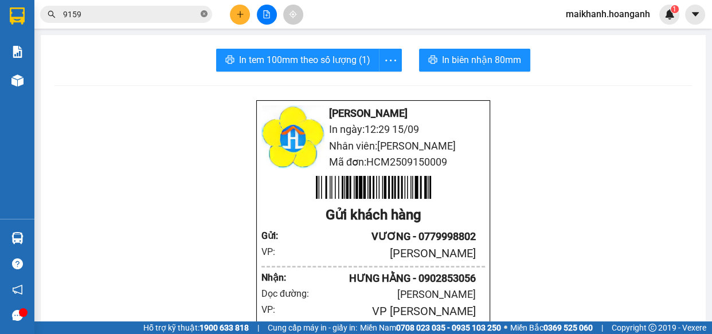
drag, startPoint x: 205, startPoint y: 15, endPoint x: 160, endPoint y: 1, distance: 46.8
click at [201, 14] on icon "close-circle" at bounding box center [204, 13] width 7 height 7
click at [242, 13] on icon "plus" at bounding box center [240, 14] width 8 height 8
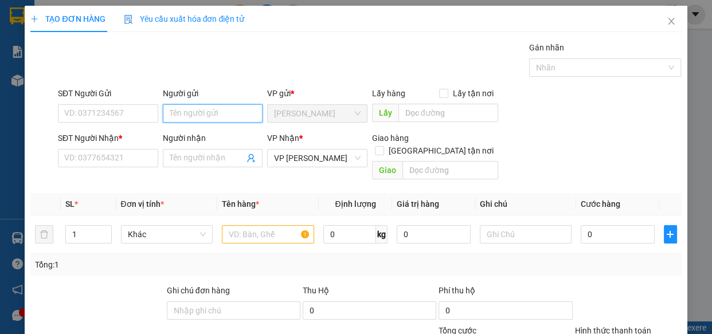
click at [201, 111] on input "Người gửi" at bounding box center [213, 113] width 100 height 18
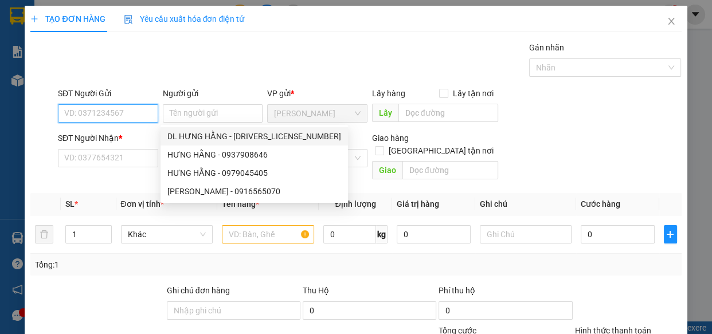
click at [102, 114] on input "SĐT Người Gửi" at bounding box center [108, 113] width 100 height 18
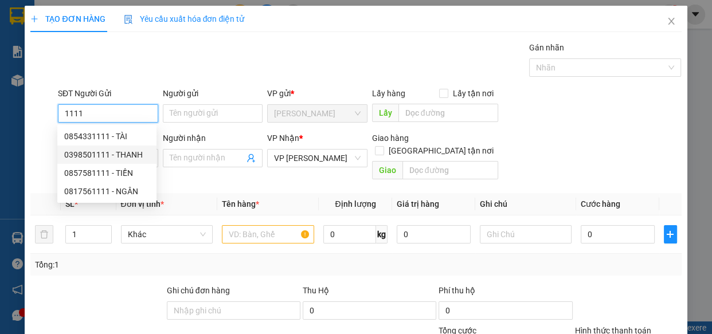
click at [92, 152] on div "0398501111 - THANH" at bounding box center [106, 154] width 85 height 13
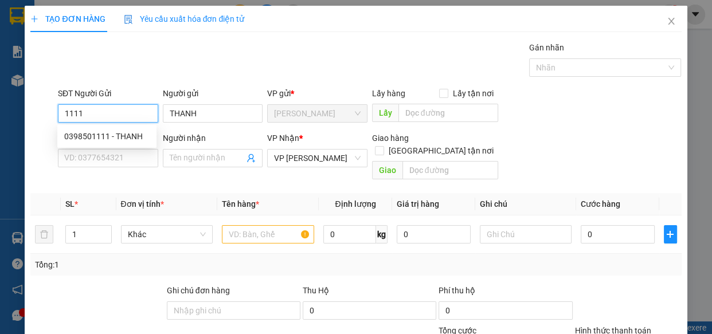
type input "0398501111"
type input "THANH"
type input "30.000"
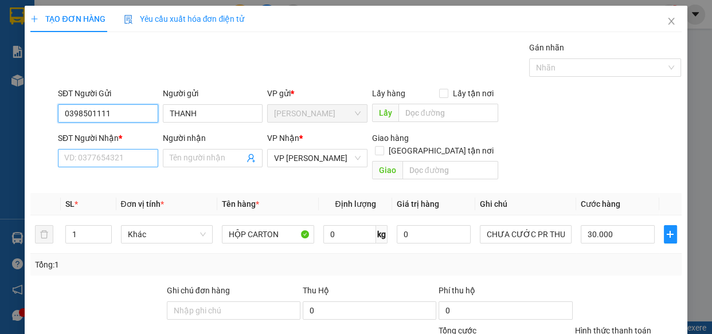
type input "0398501111"
click at [113, 160] on input "SĐT Người Nhận *" at bounding box center [108, 158] width 100 height 18
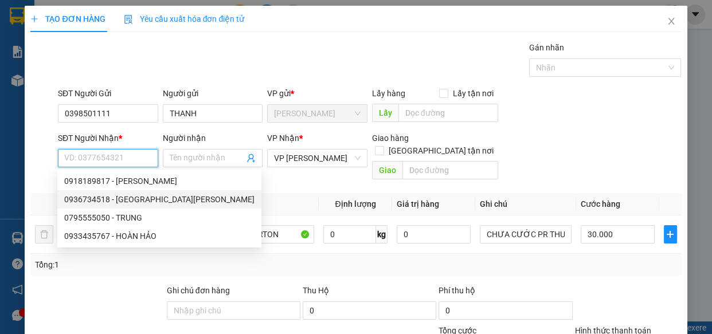
click at [138, 199] on div "0936734518 - [GEOGRAPHIC_DATA][PERSON_NAME]" at bounding box center [159, 199] width 190 height 13
type input "0936734518"
type input "QC [PERSON_NAME]"
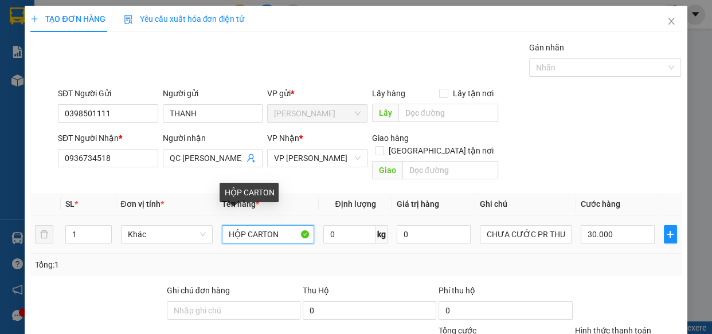
click at [244, 225] on input "HỘP CARTON" at bounding box center [268, 234] width 92 height 18
type input "THÙNG CARTON"
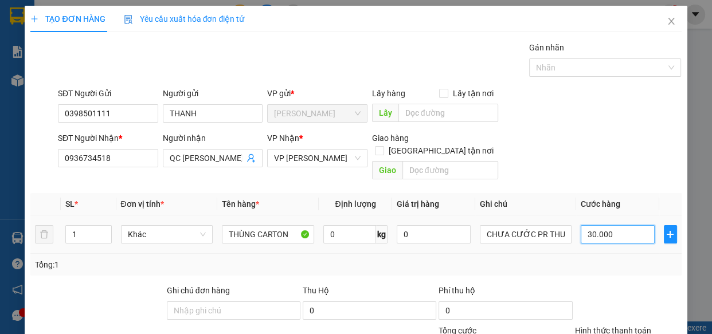
click at [627, 225] on input "30.000" at bounding box center [617, 234] width 74 height 18
type input "0"
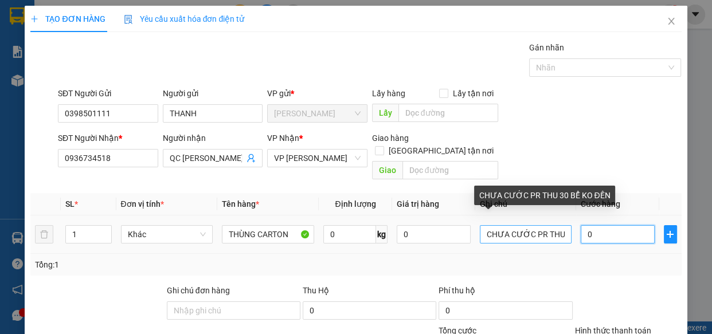
type input "0"
click at [558, 225] on input "CHƯA CƯỚC PR THU 30 BỂ KO ĐỀN" at bounding box center [526, 234] width 92 height 18
click at [547, 225] on input "CHƯA CƯỚC PR30 BỂ KO ĐỀN" at bounding box center [526, 234] width 92 height 18
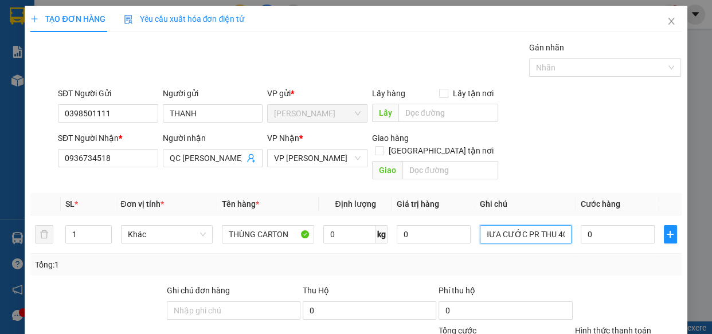
type input "CHƯA CƯỚC PR THU 40 BỂ KO ĐỀN"
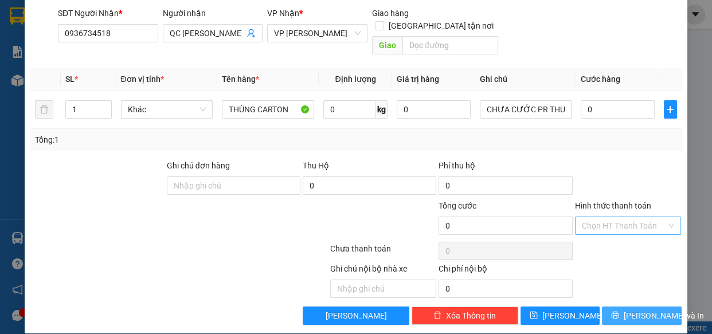
click at [635, 309] on span "[PERSON_NAME] và In" at bounding box center [663, 315] width 80 height 13
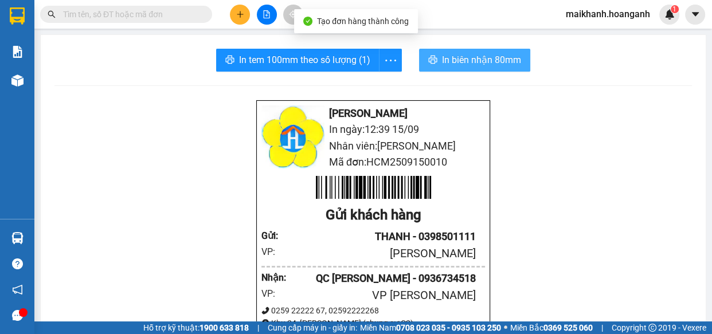
click at [481, 57] on span "In biên nhận 80mm" at bounding box center [481, 60] width 79 height 14
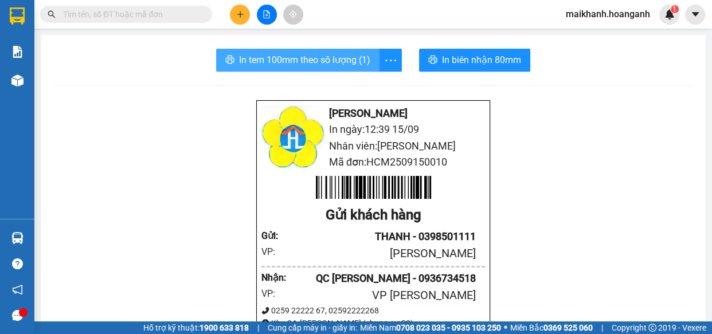
click at [320, 64] on span "In tem 100mm theo số lượng (1)" at bounding box center [304, 60] width 131 height 14
